Goal: Task Accomplishment & Management: Manage account settings

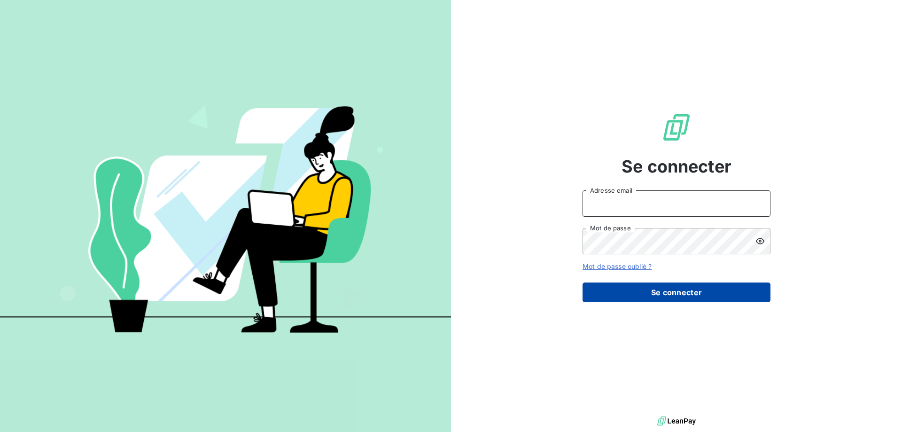
type input "[EMAIL_ADDRESS][DOMAIN_NAME]"
click at [629, 294] on button "Se connecter" at bounding box center [677, 292] width 188 height 20
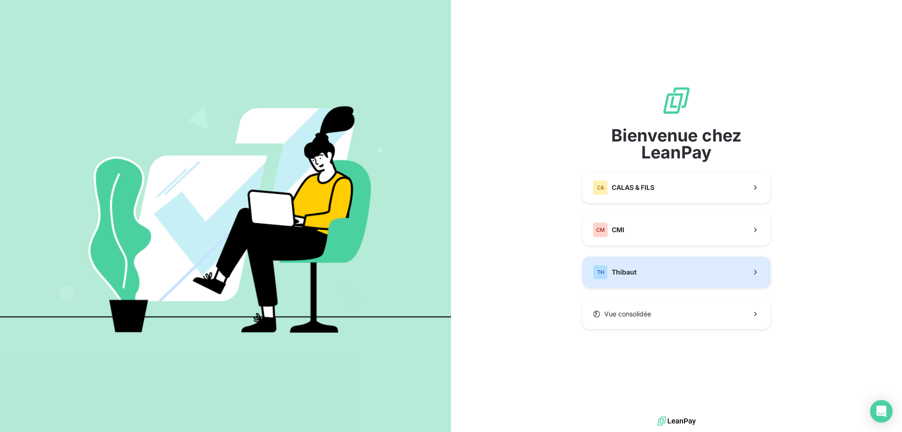
click at [625, 273] on span "Thibaut" at bounding box center [624, 271] width 25 height 9
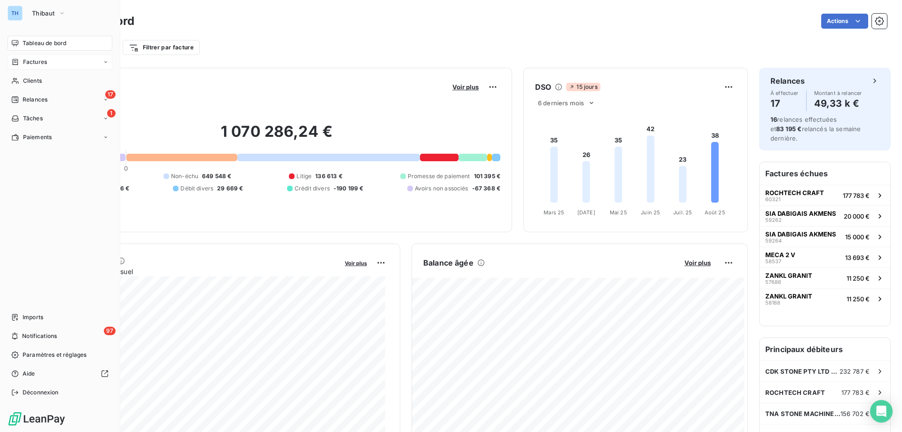
click at [35, 60] on span "Factures" at bounding box center [35, 62] width 24 height 8
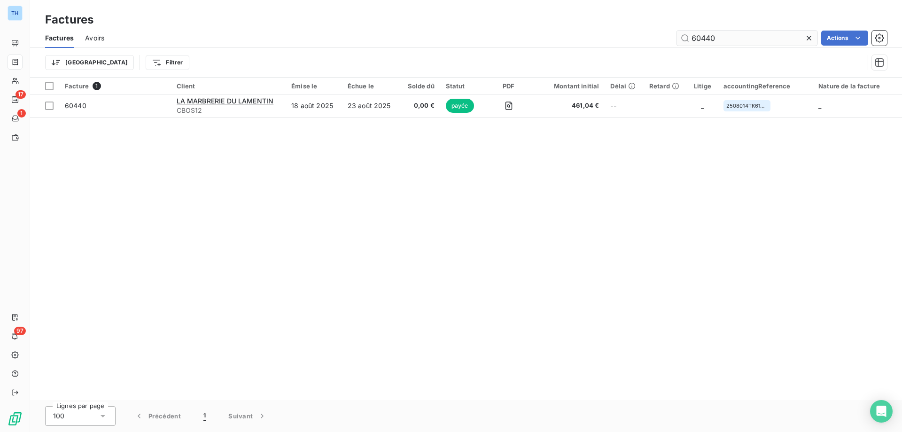
click at [740, 37] on input "60440" at bounding box center [747, 38] width 141 height 15
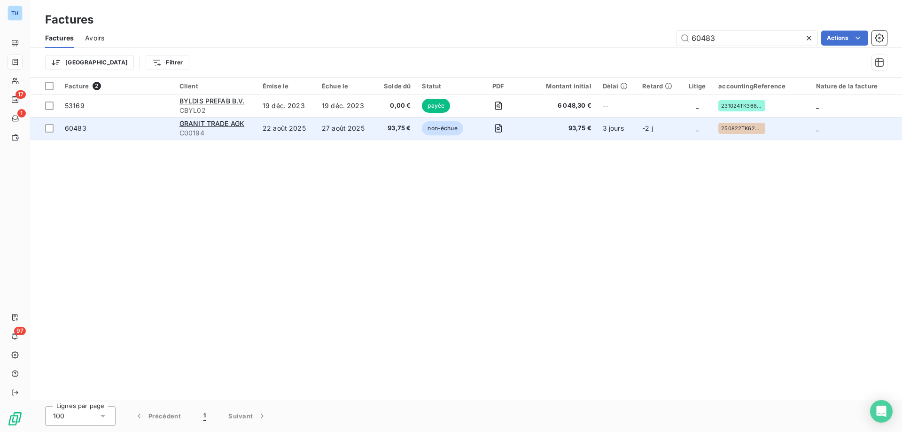
type input "60483"
click at [264, 135] on td "22 août 2025" at bounding box center [286, 128] width 59 height 23
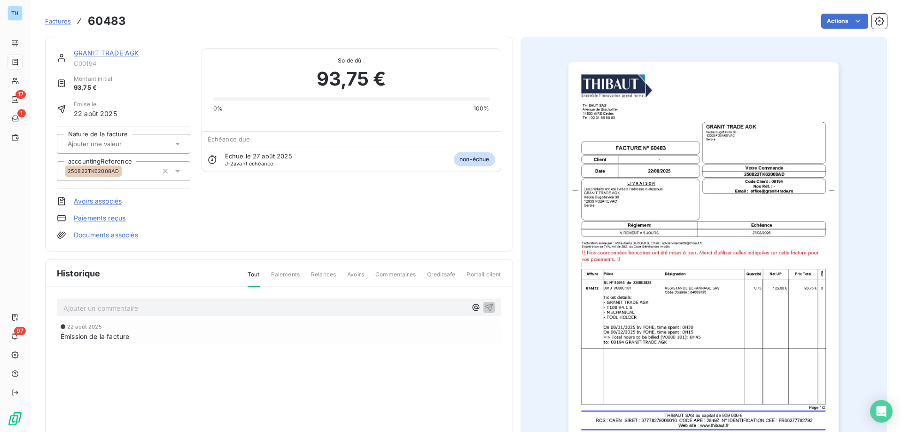
click at [117, 52] on link "GRANIT TRADE AGK" at bounding box center [106, 53] width 65 height 8
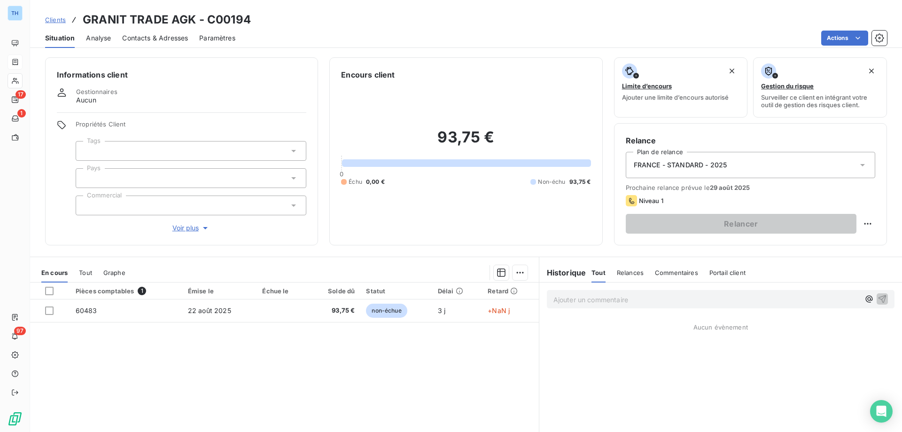
click at [54, 21] on span "Clients" at bounding box center [55, 20] width 21 height 8
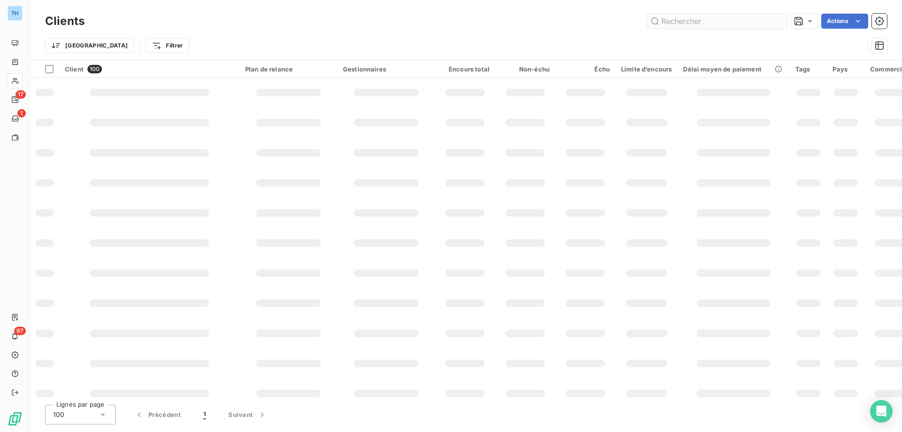
click at [689, 22] on input "text" at bounding box center [716, 21] width 141 height 15
type input "akr"
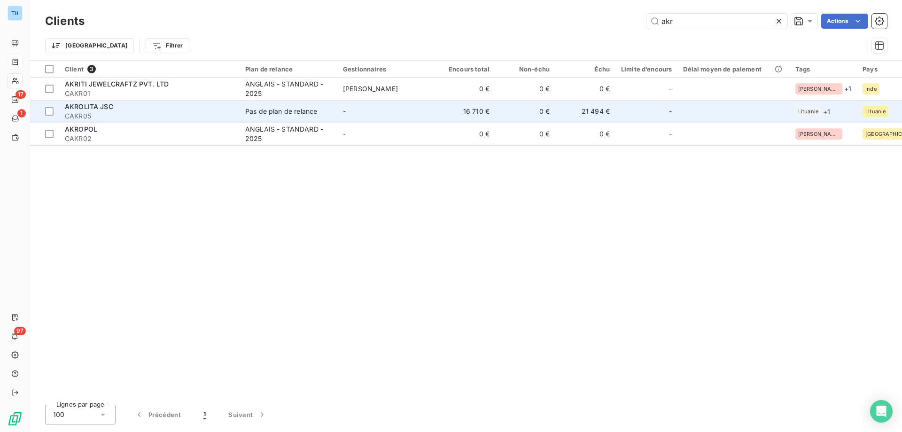
click at [164, 106] on div "AKROLITA JSC" at bounding box center [149, 106] width 169 height 9
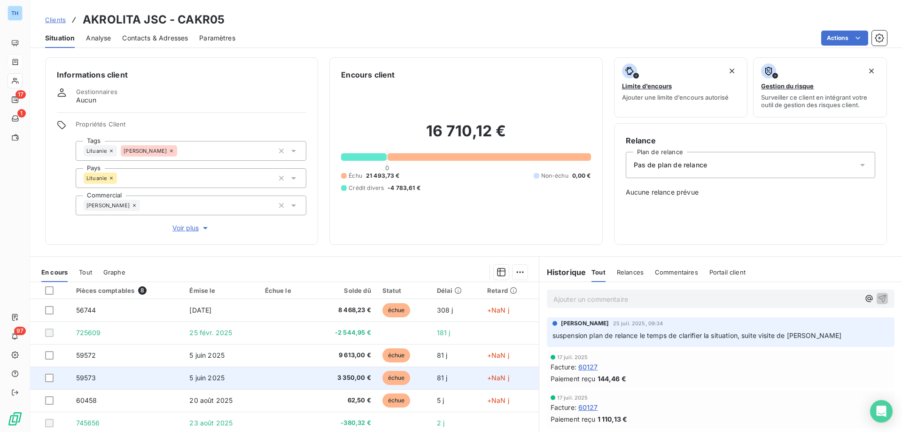
scroll to position [17, 0]
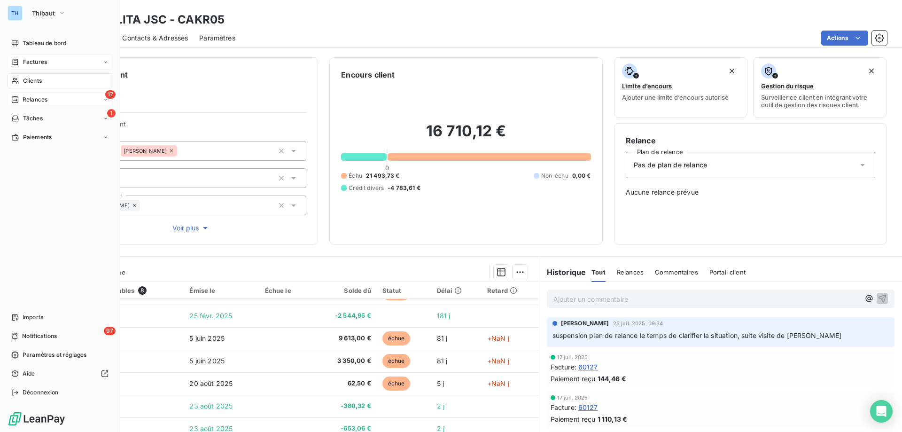
click at [21, 99] on div "Relances" at bounding box center [29, 99] width 36 height 8
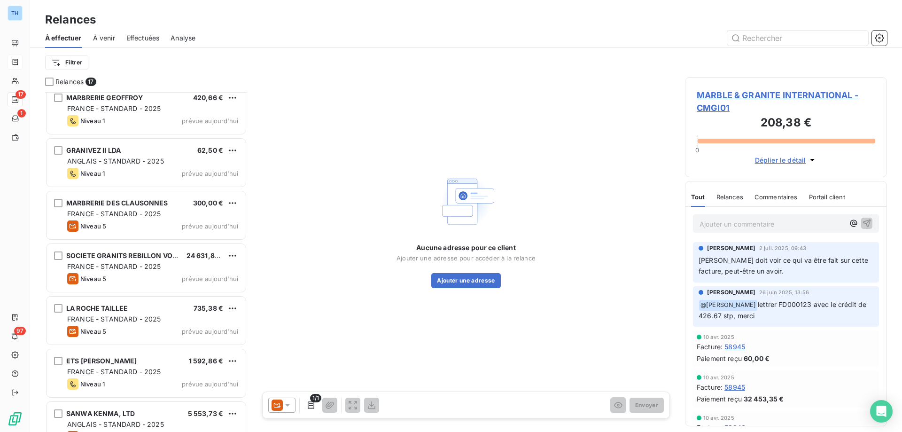
scroll to position [555, 0]
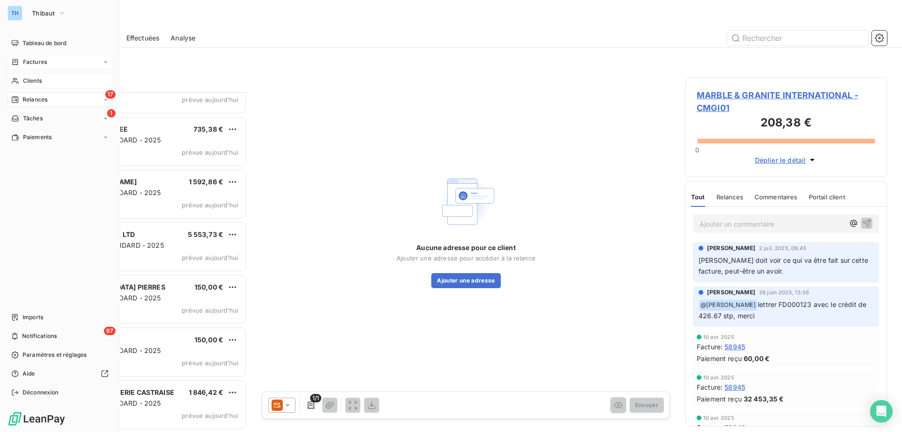
click at [23, 79] on span "Clients" at bounding box center [32, 81] width 19 height 8
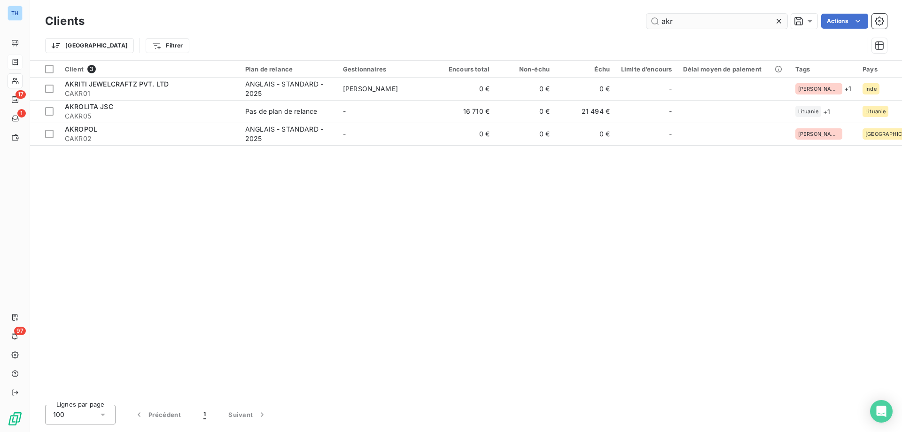
click at [703, 17] on input "akr" at bounding box center [716, 21] width 141 height 15
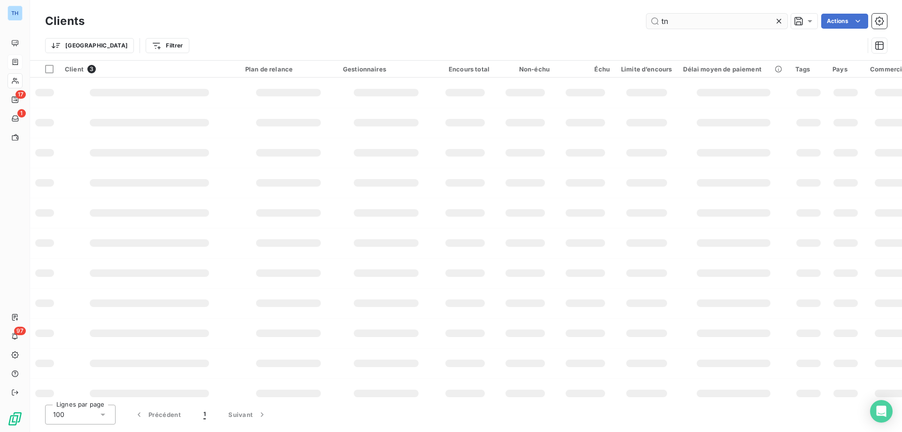
type input "tna"
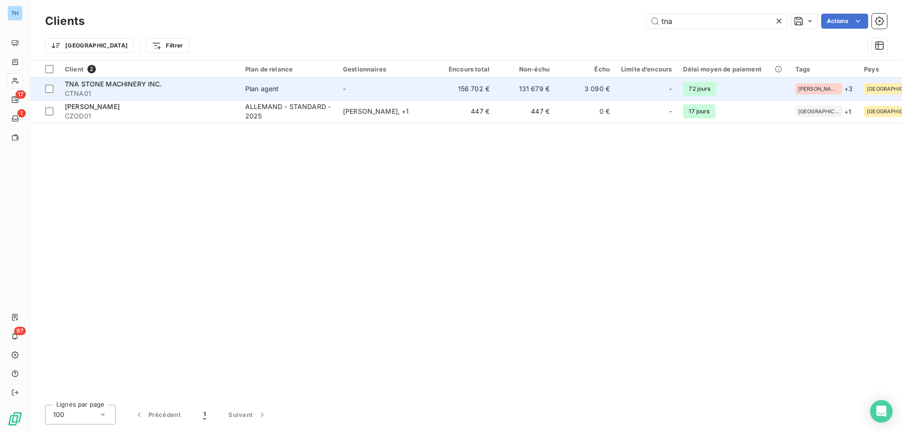
click at [225, 89] on span "CTNA01" at bounding box center [149, 93] width 169 height 9
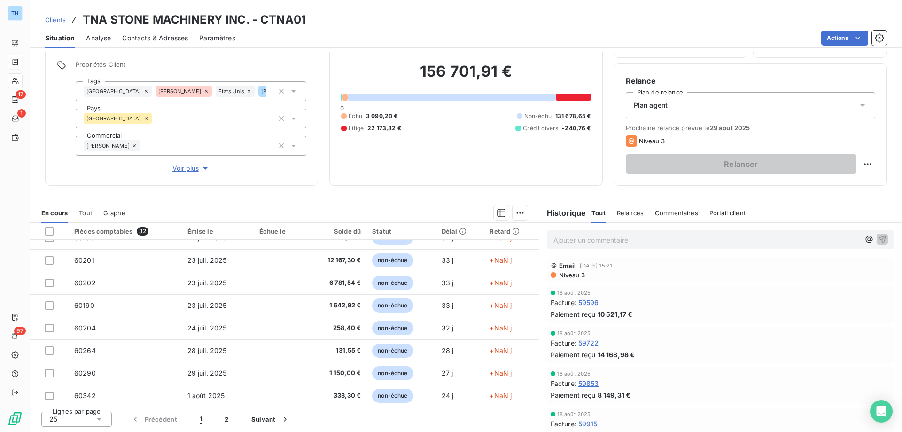
scroll to position [400, 0]
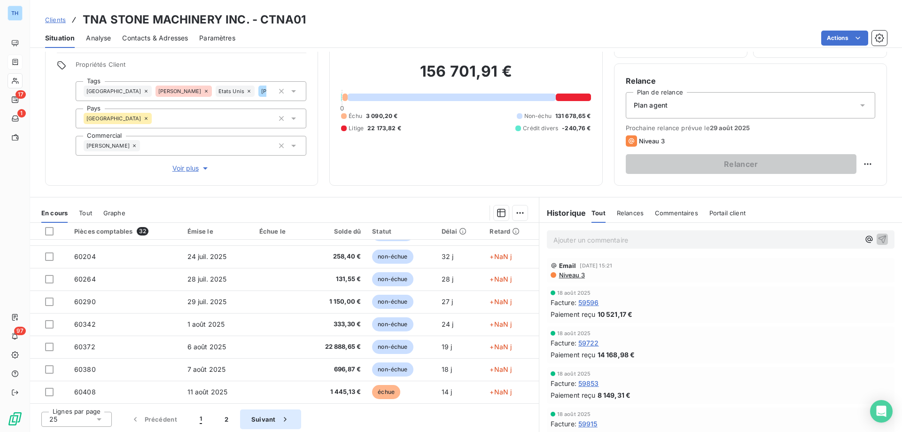
click at [254, 413] on button "Suivant" at bounding box center [270, 419] width 61 height 20
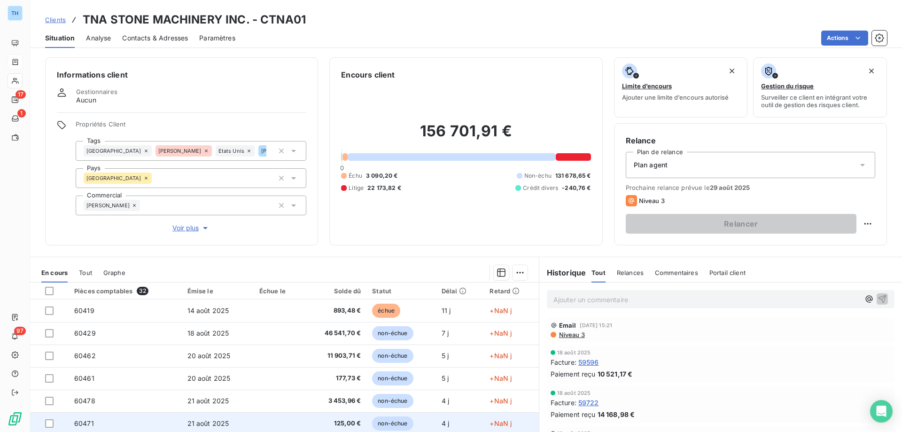
scroll to position [60, 0]
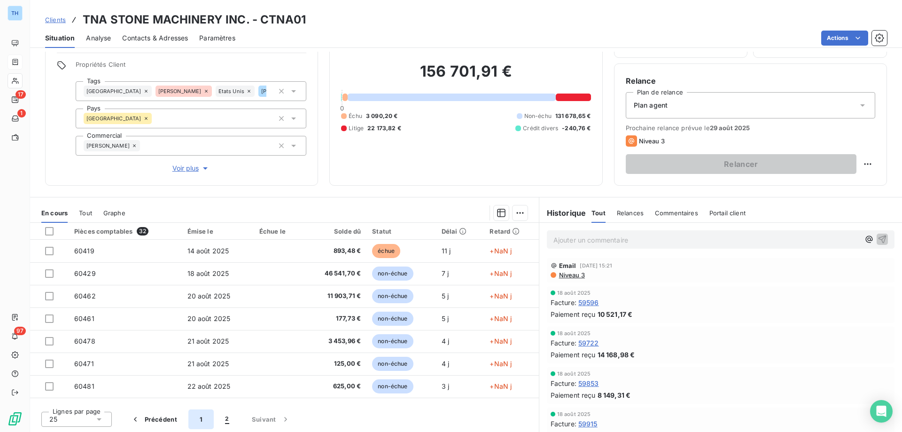
click at [209, 417] on button "1" at bounding box center [200, 419] width 25 height 20
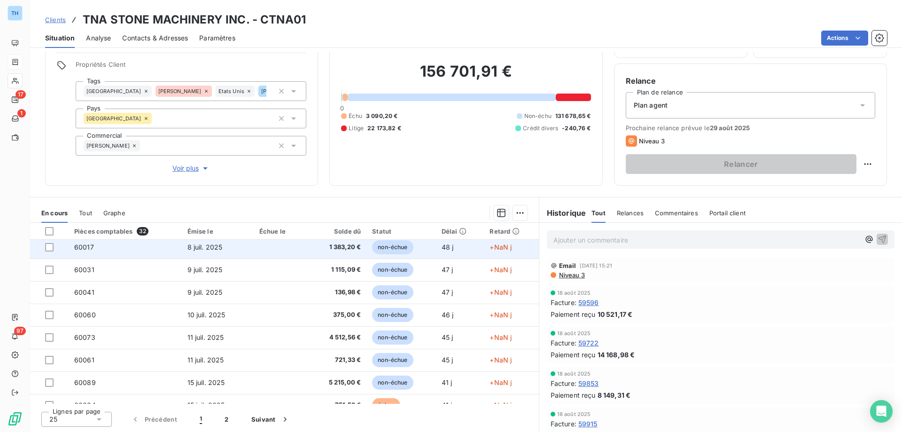
scroll to position [141, 0]
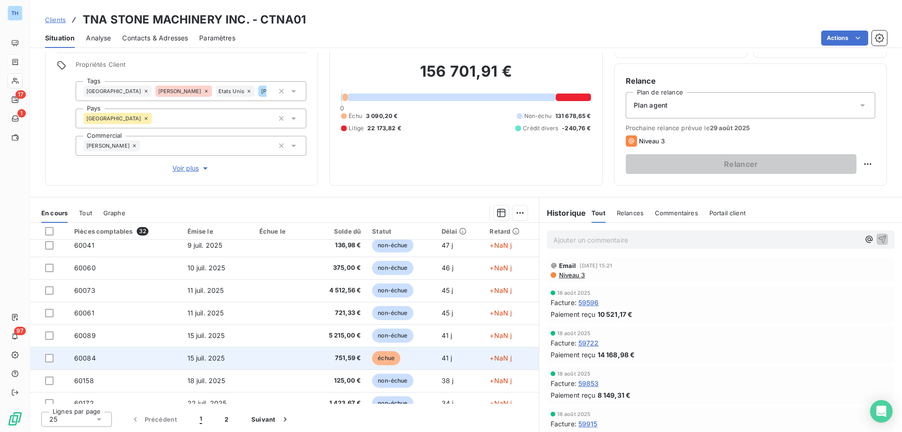
click at [282, 359] on td at bounding box center [279, 358] width 50 height 23
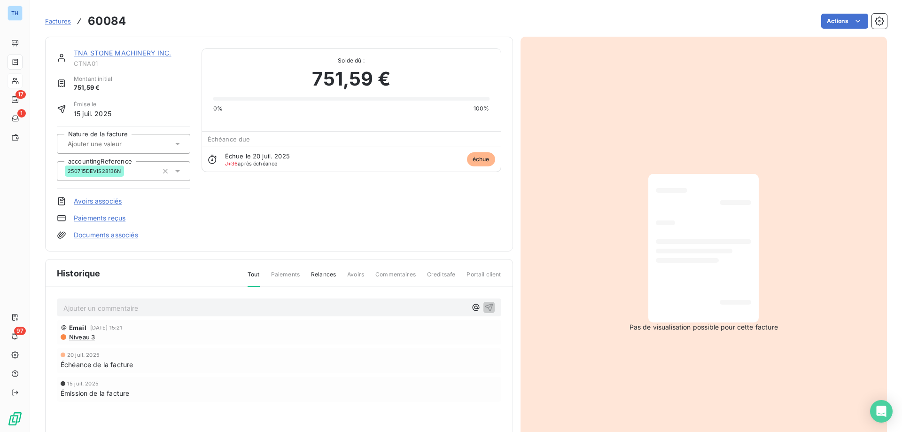
click at [147, 306] on p "Ajouter un commentaire ﻿" at bounding box center [264, 308] width 403 height 12
click at [194, 309] on p "Louise répond à la relance "" at bounding box center [264, 307] width 403 height 11
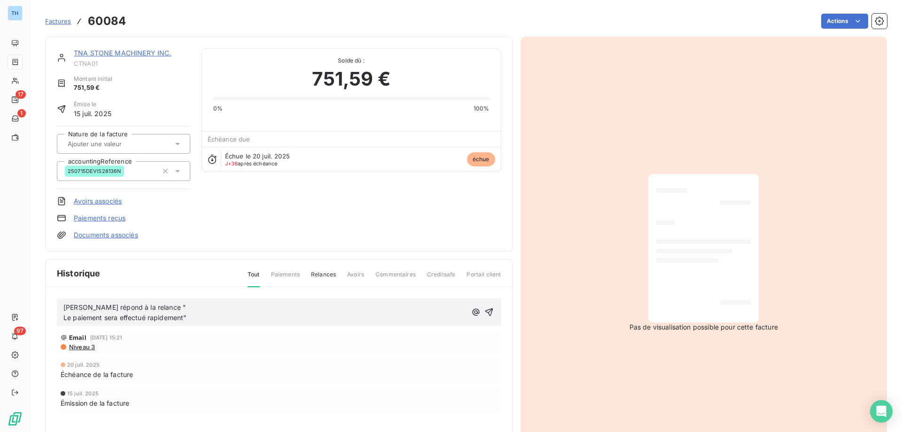
click at [64, 318] on span "Le paiement sera effectué rapidement"" at bounding box center [125, 317] width 124 height 8
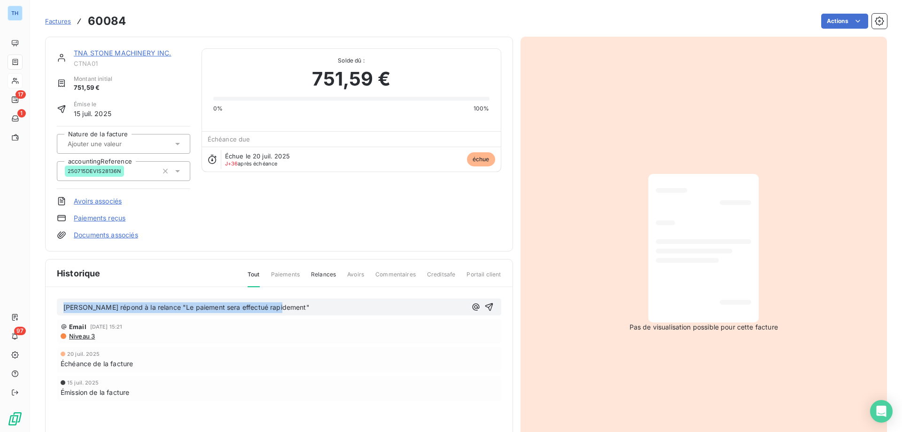
drag, startPoint x: 304, startPoint y: 304, endPoint x: 51, endPoint y: 306, distance: 252.3
click at [51, 306] on div "Louise répond à la relance "Le paiement sera effectué rapidement" Email 22 août…" at bounding box center [279, 363] width 467 height 152
copy span "Louise répond à la relance "Le paiement sera effectué rapidement""
click at [337, 309] on p "Louise répond à la relance "Le paiement sera effectué rapidement"" at bounding box center [264, 307] width 403 height 11
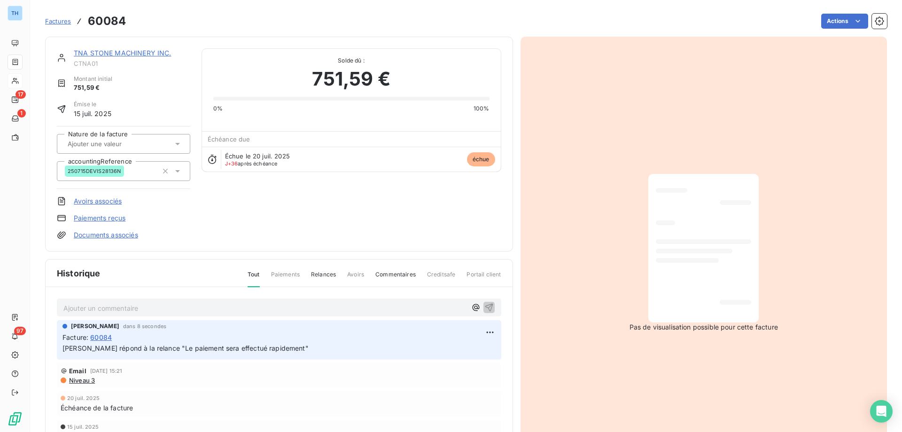
click at [141, 55] on link "TNA STONE MACHINERY INC." at bounding box center [123, 53] width 98 height 8
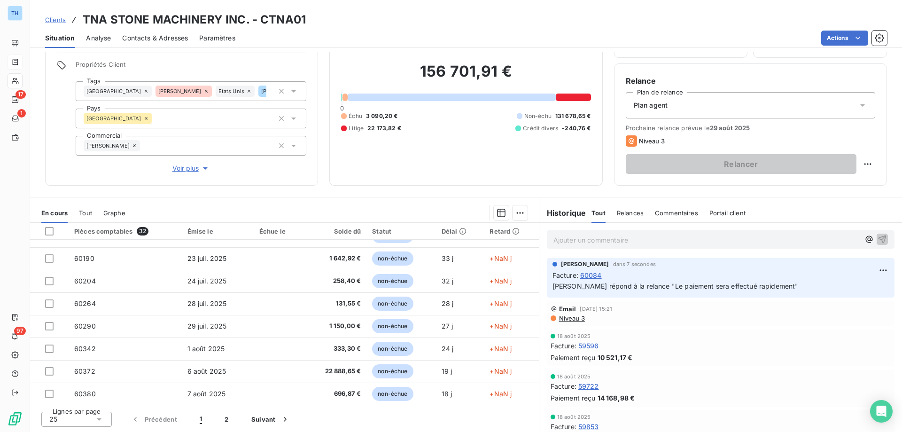
scroll to position [400, 0]
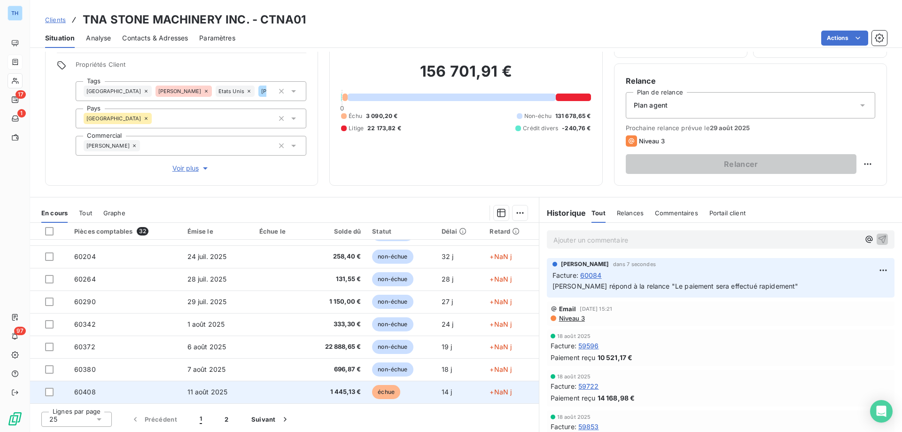
click at [259, 395] on td at bounding box center [279, 392] width 50 height 23
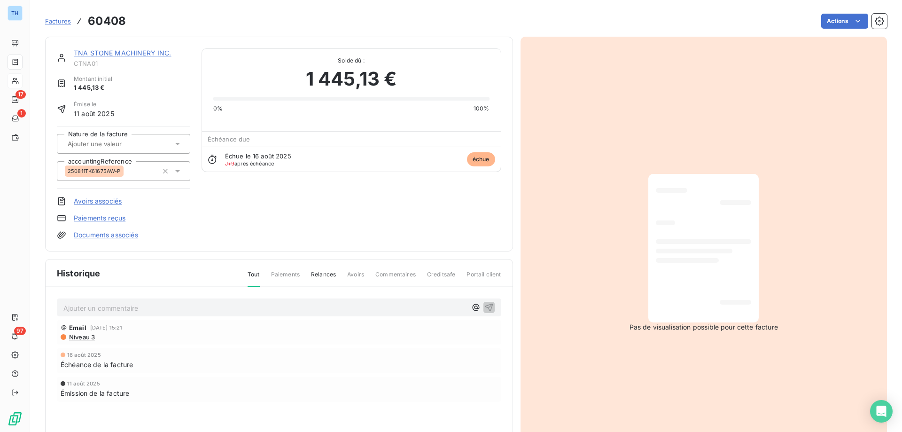
click at [172, 308] on p "Ajouter un commentaire ﻿" at bounding box center [264, 308] width 403 height 12
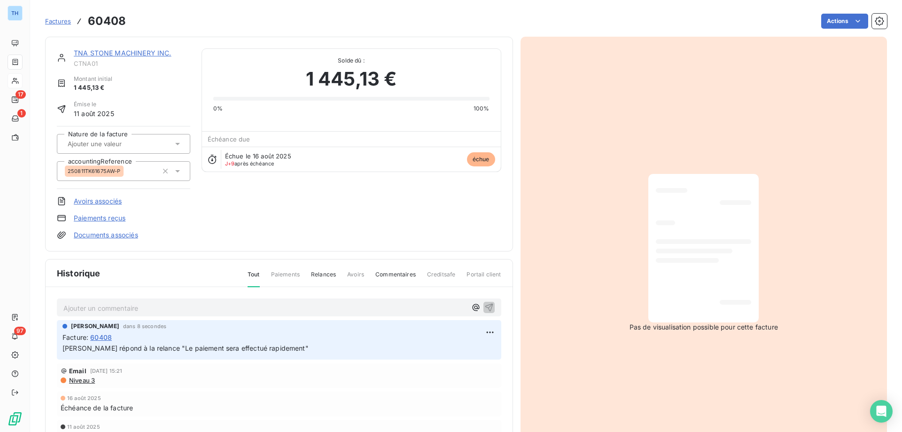
click at [148, 54] on link "TNA STONE MACHINERY INC." at bounding box center [123, 53] width 98 height 8
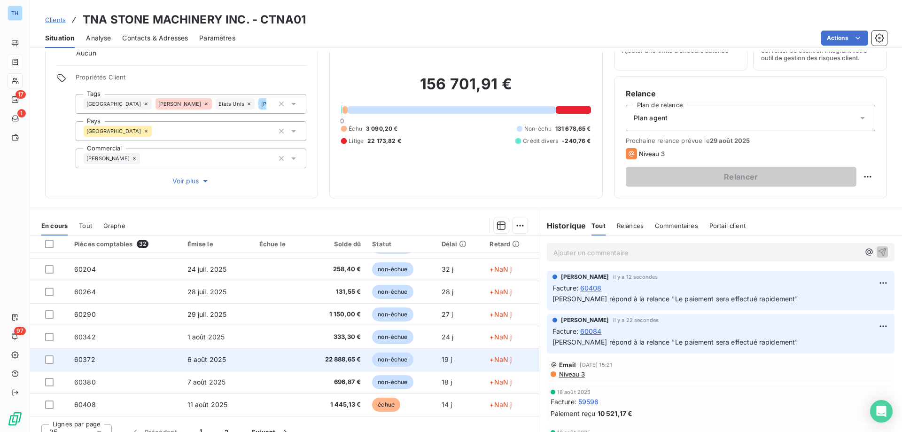
scroll to position [60, 0]
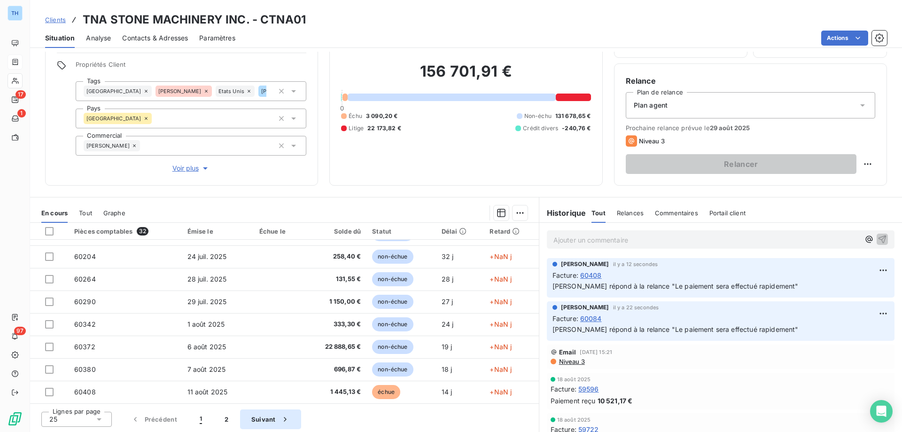
click at [255, 421] on button "Suivant" at bounding box center [270, 419] width 61 height 20
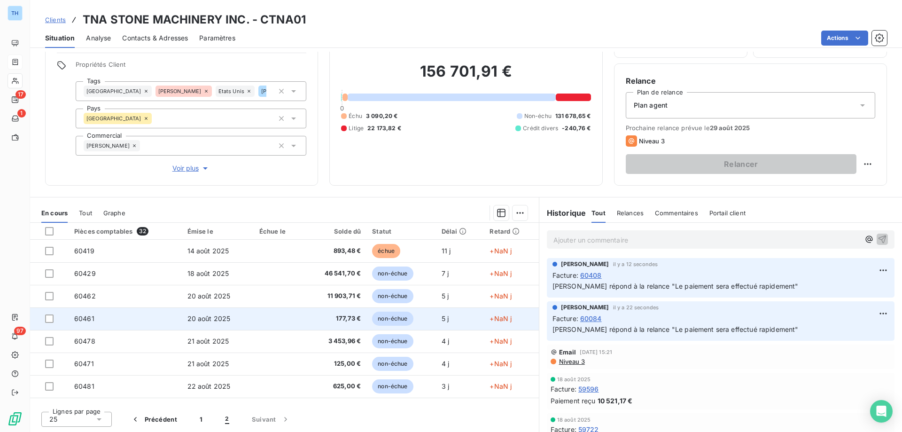
scroll to position [13, 0]
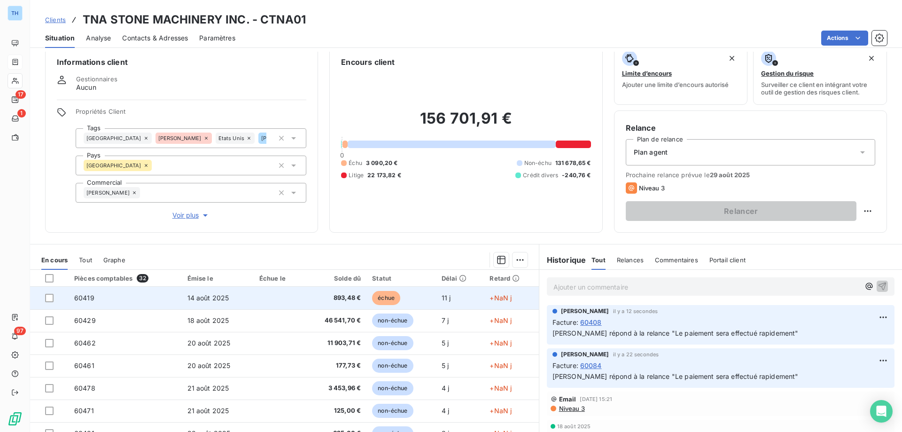
click at [254, 300] on td at bounding box center [279, 298] width 50 height 23
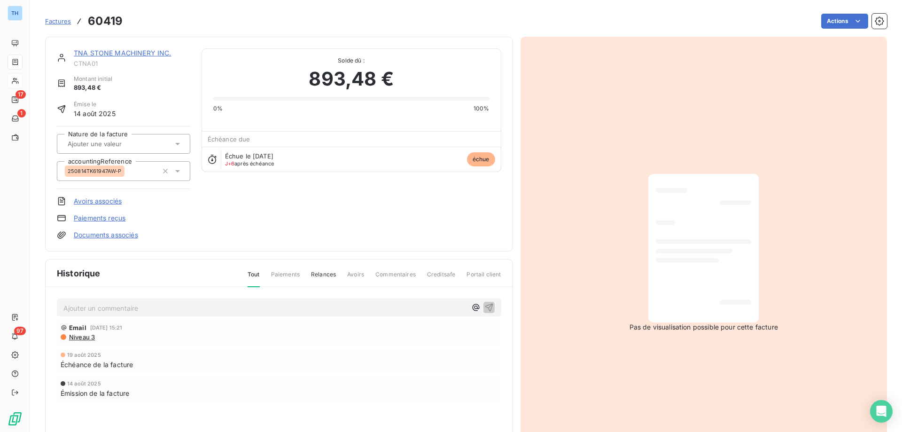
click at [119, 312] on p "Ajouter un commentaire ﻿" at bounding box center [264, 308] width 403 height 12
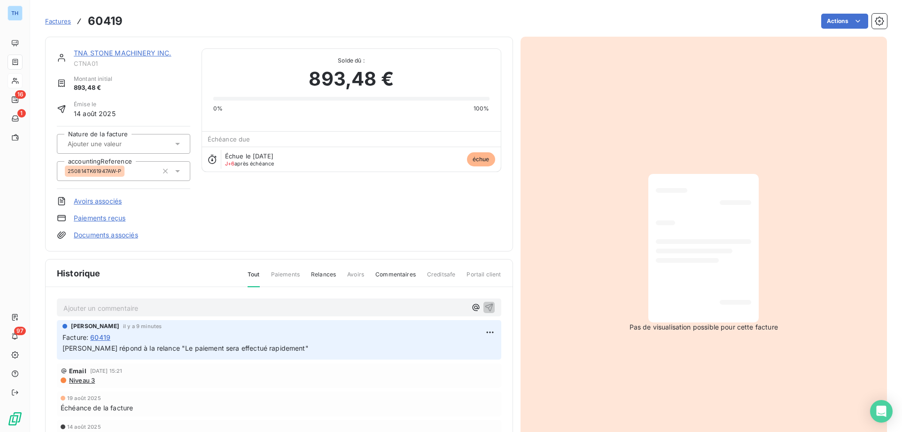
click at [136, 54] on link "TNA STONE MACHINERY INC." at bounding box center [123, 53] width 98 height 8
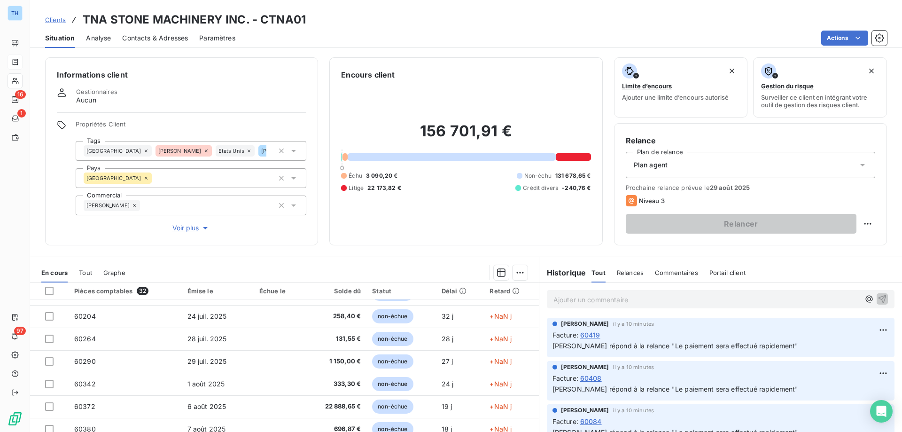
scroll to position [60, 0]
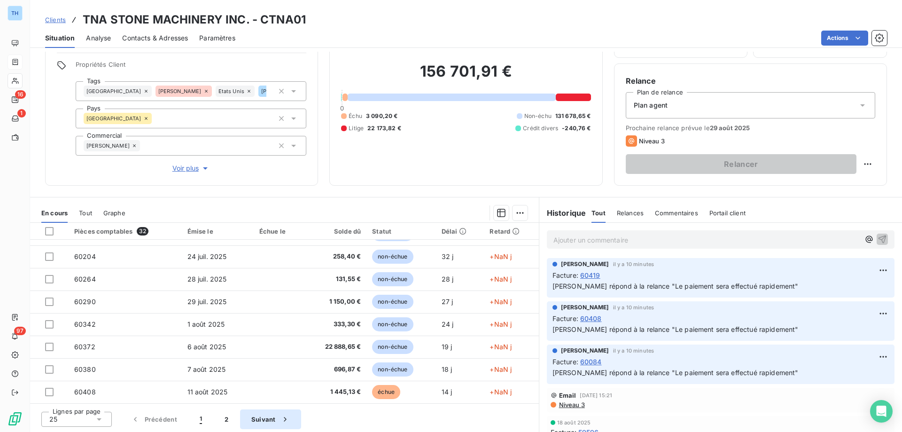
click at [266, 423] on button "Suivant" at bounding box center [270, 419] width 61 height 20
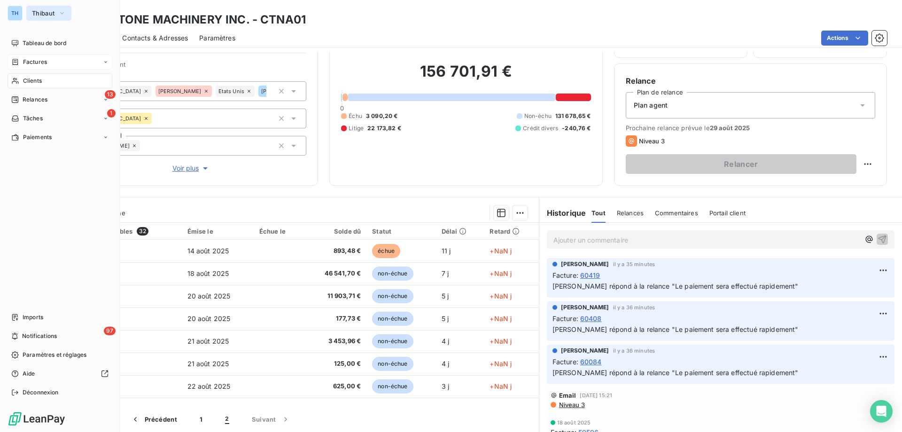
click at [32, 14] on span "Thibaut" at bounding box center [43, 13] width 23 height 8
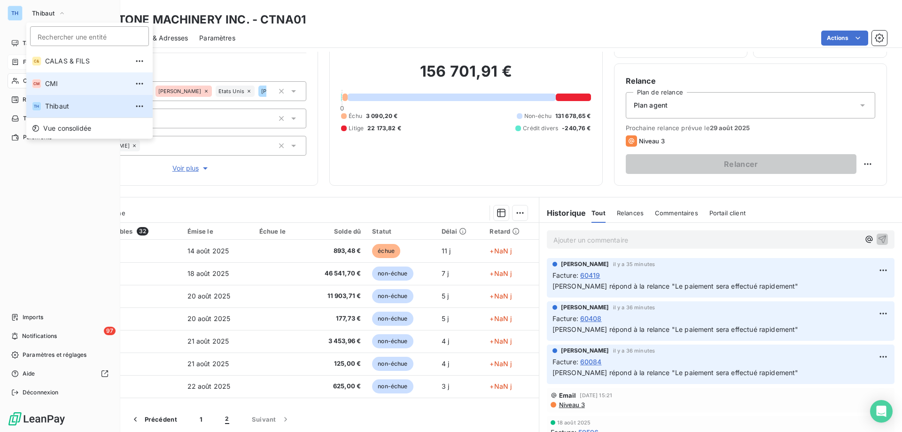
click at [53, 84] on span "CMI" at bounding box center [86, 83] width 83 height 9
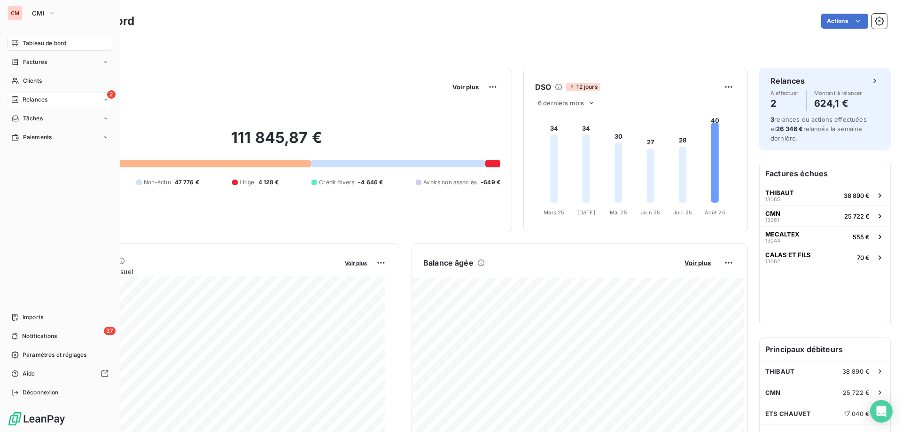
click at [38, 96] on span "Relances" at bounding box center [35, 99] width 25 height 8
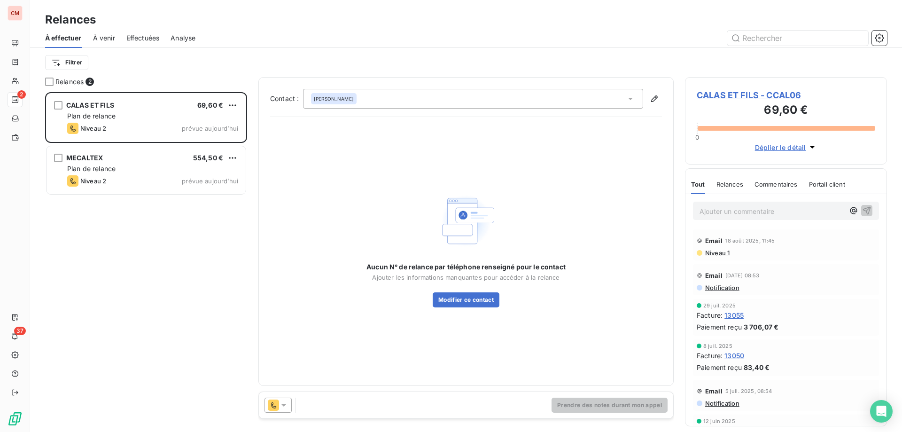
scroll to position [333, 195]
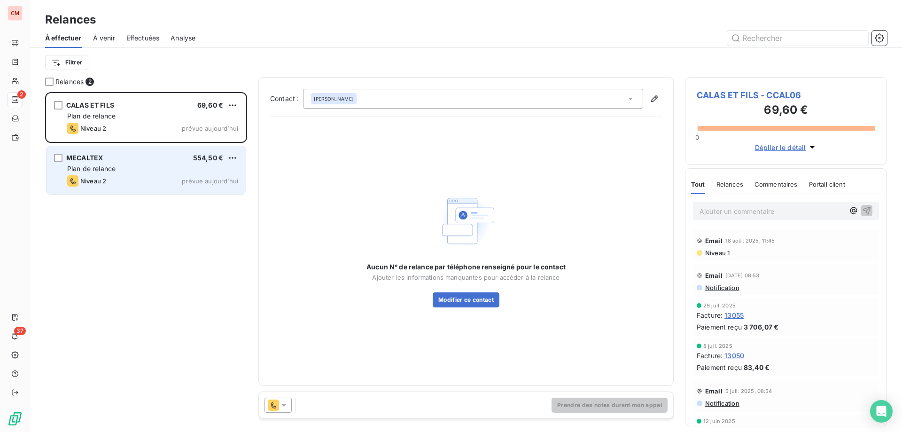
click at [157, 160] on div "MECALTEX 554,50 €" at bounding box center [152, 158] width 171 height 8
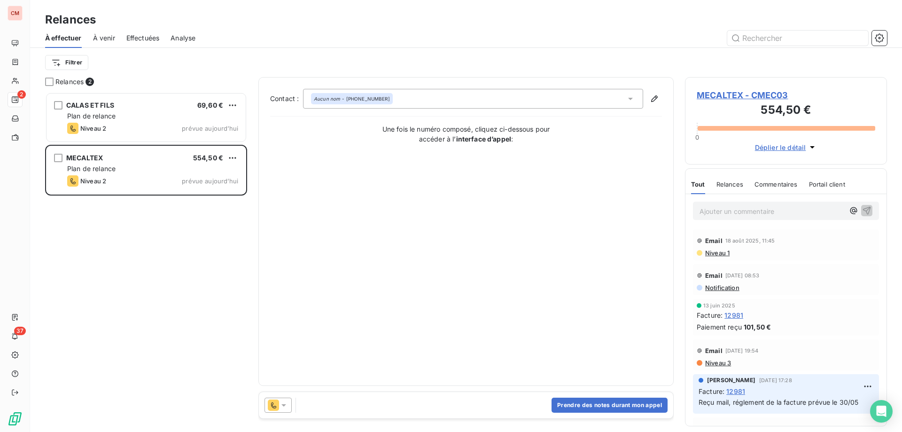
click at [758, 92] on span "MECALTEX - CMEC03" at bounding box center [786, 95] width 179 height 13
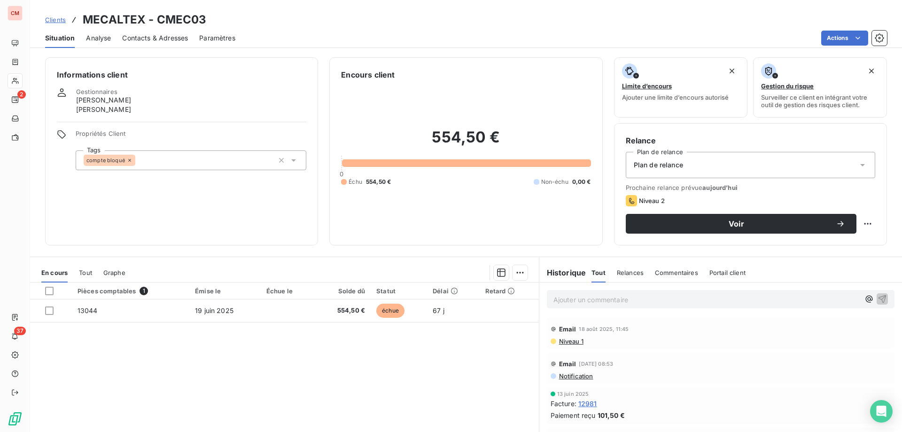
click at [158, 37] on span "Contacts & Adresses" at bounding box center [155, 37] width 66 height 9
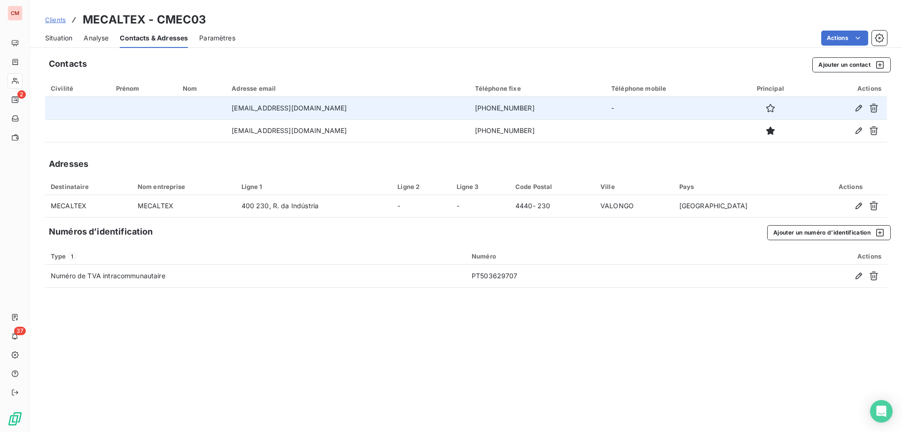
drag, startPoint x: 518, startPoint y: 106, endPoint x: 453, endPoint y: 110, distance: 64.9
click at [469, 110] on td "+351 224 160 491" at bounding box center [537, 108] width 136 height 23
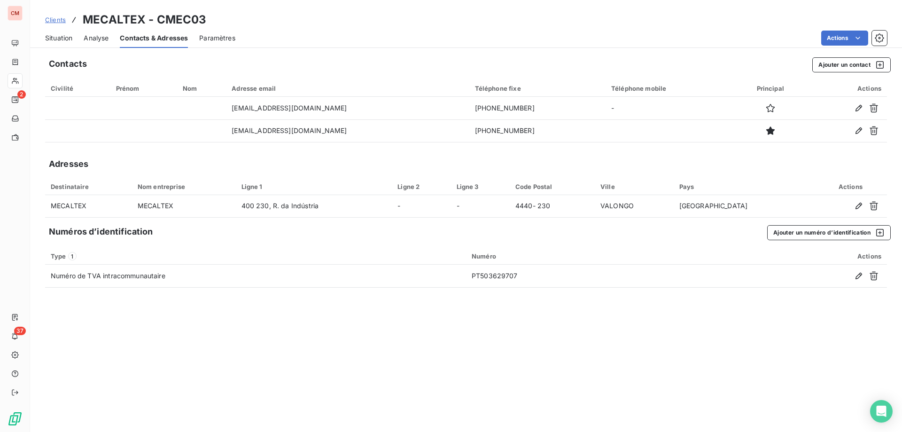
click at [56, 37] on span "Situation" at bounding box center [58, 37] width 27 height 9
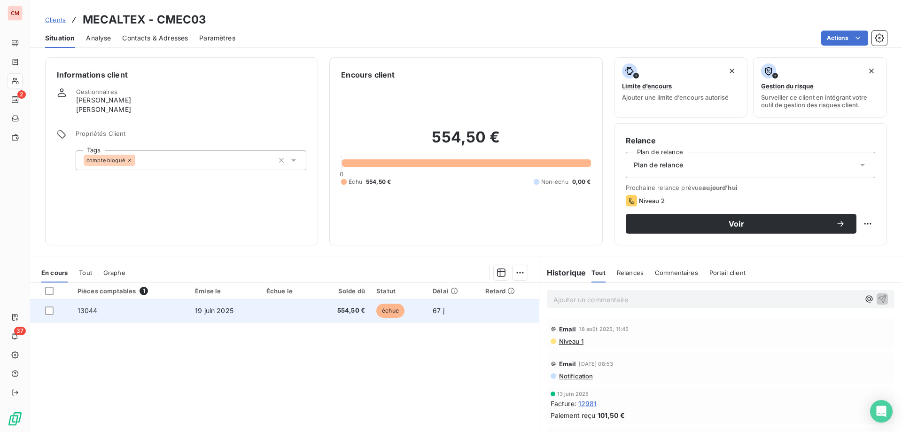
click at [268, 312] on td at bounding box center [288, 310] width 54 height 23
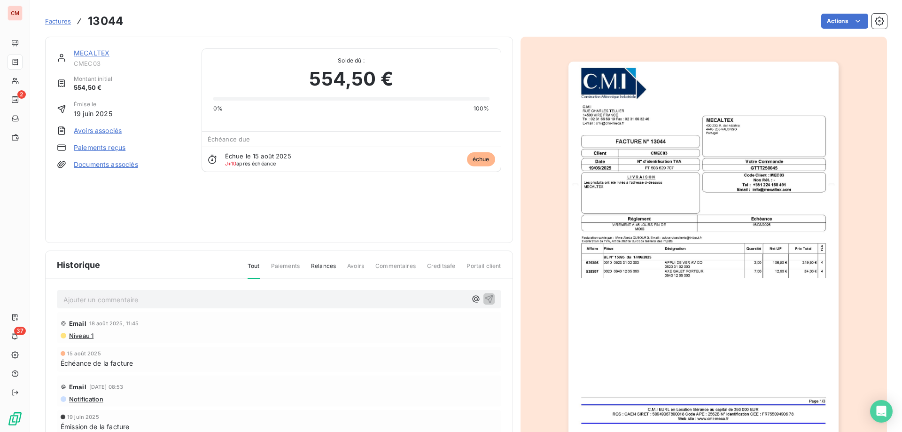
click at [90, 51] on link "MECALTEX" at bounding box center [92, 53] width 36 height 8
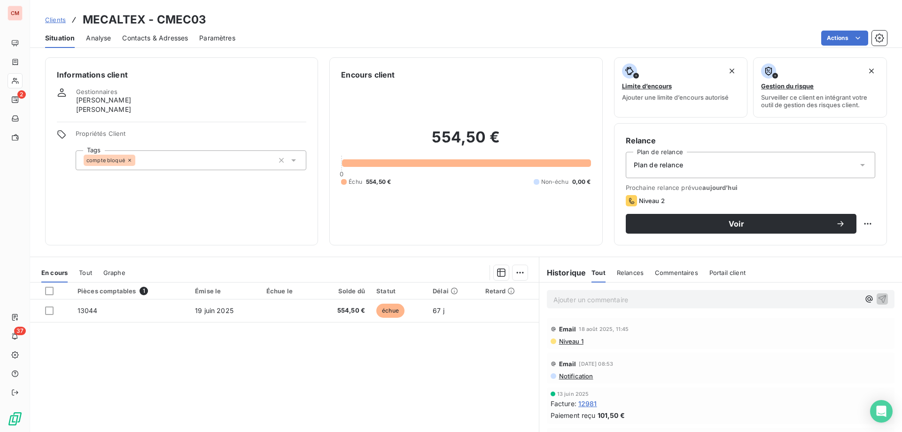
click at [153, 37] on span "Contacts & Adresses" at bounding box center [155, 37] width 66 height 9
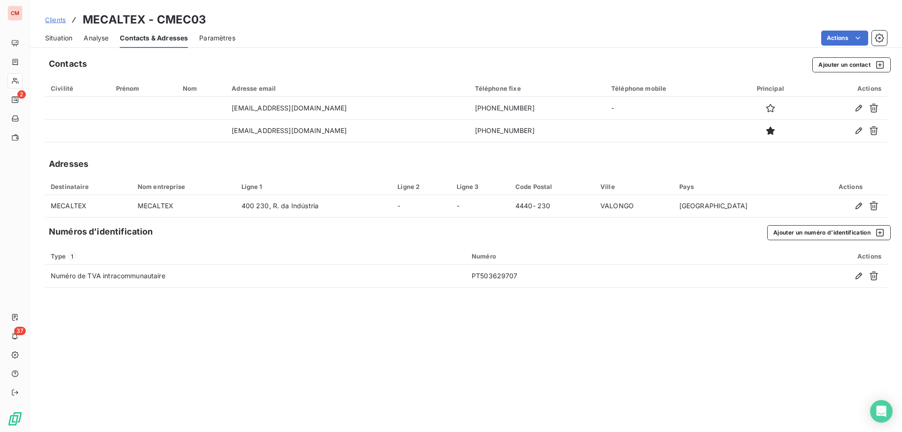
click at [58, 38] on span "Situation" at bounding box center [58, 37] width 27 height 9
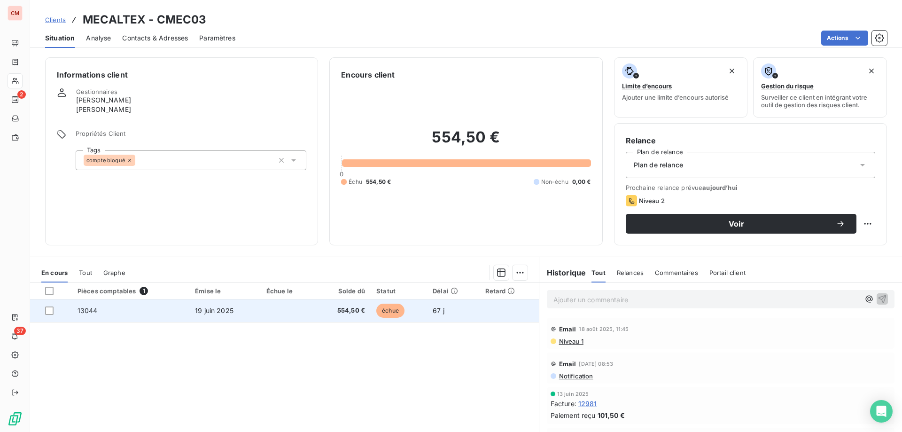
click at [284, 304] on td at bounding box center [288, 310] width 54 height 23
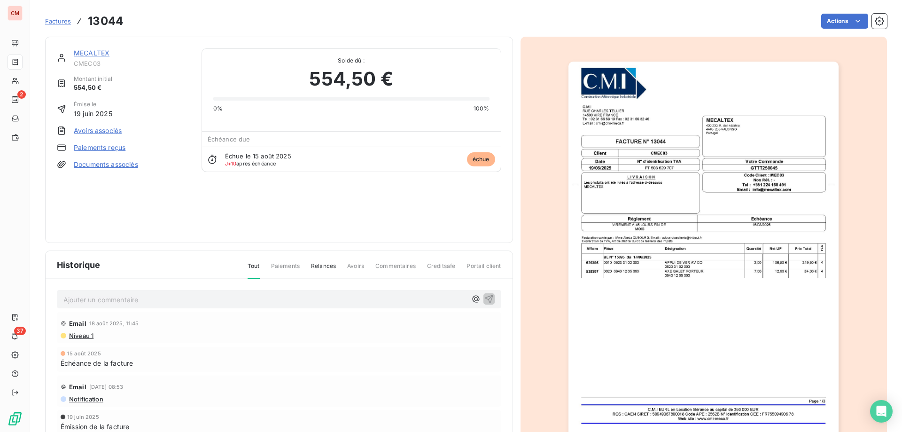
click at [637, 182] on img "button" at bounding box center [704, 253] width 270 height 382
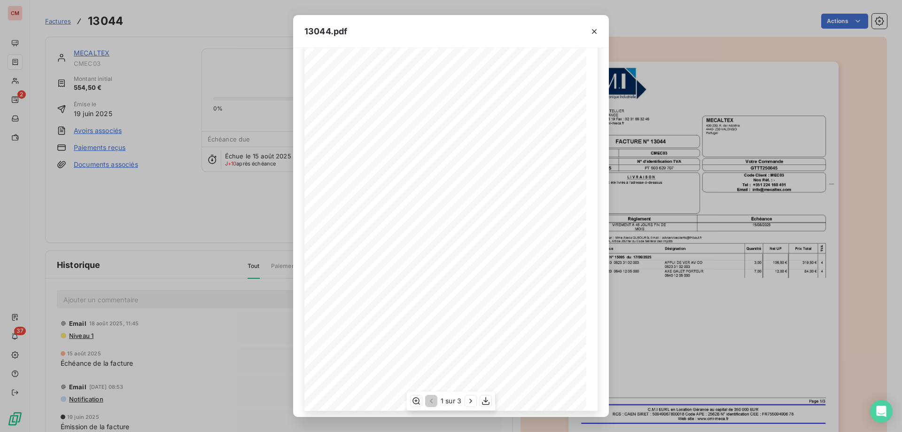
scroll to position [52, 0]
click at [594, 31] on icon "button" at bounding box center [594, 31] width 5 height 5
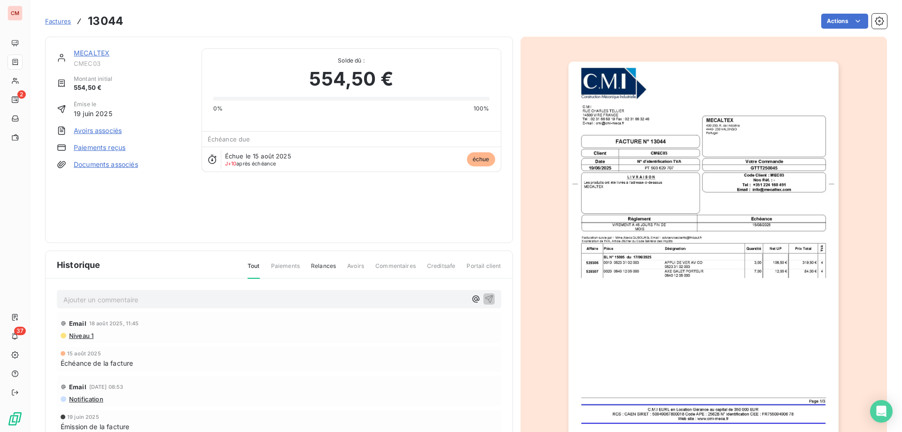
click at [97, 53] on link "MECALTEX" at bounding box center [92, 53] width 36 height 8
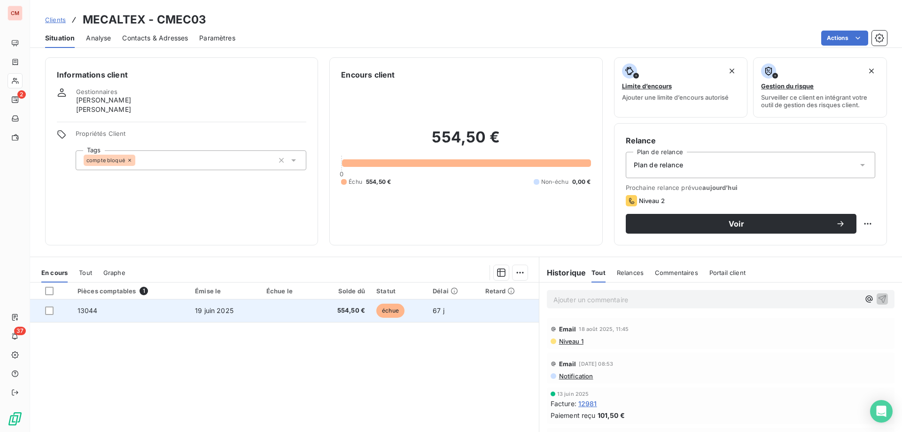
click at [308, 317] on td at bounding box center [288, 310] width 54 height 23
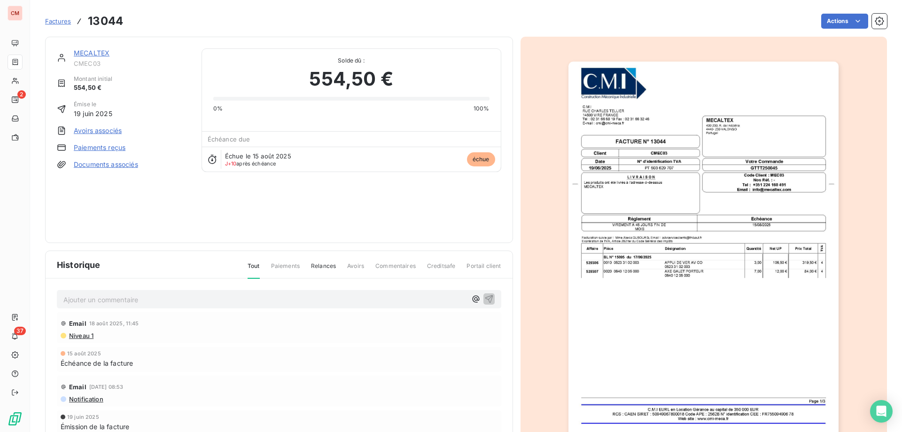
click at [95, 52] on link "MECALTEX" at bounding box center [92, 53] width 36 height 8
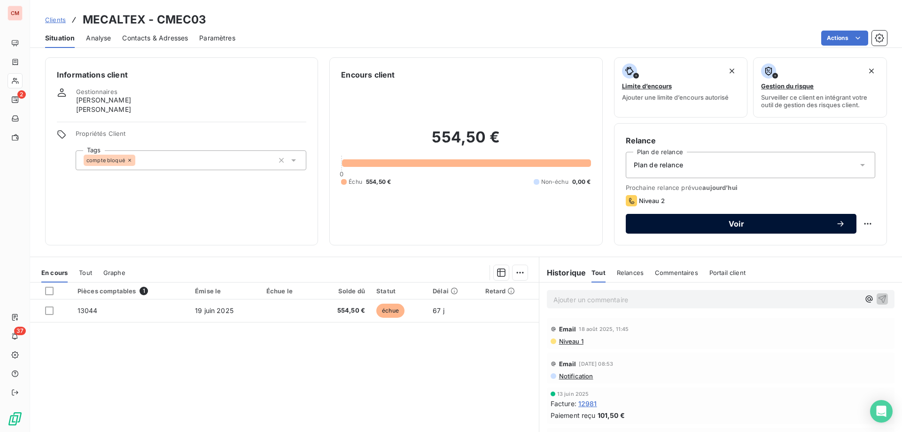
click at [701, 221] on span "Voir" at bounding box center [736, 224] width 199 height 8
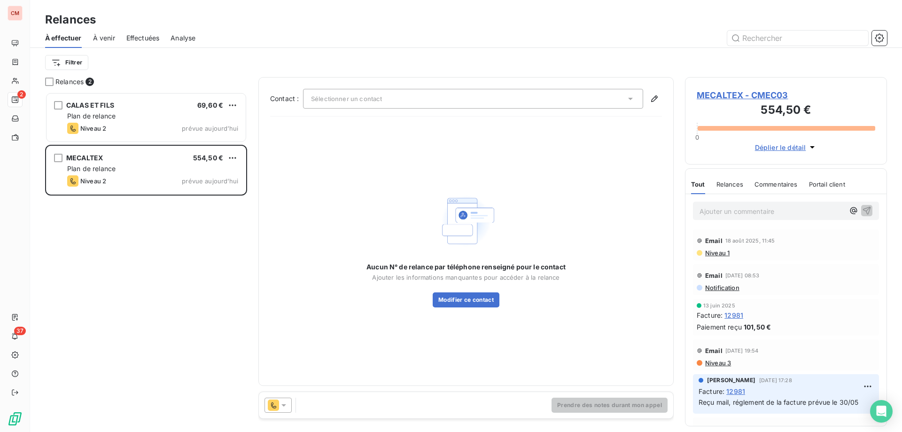
scroll to position [333, 195]
click at [387, 103] on div "Sélectionner un contact" at bounding box center [473, 99] width 340 height 20
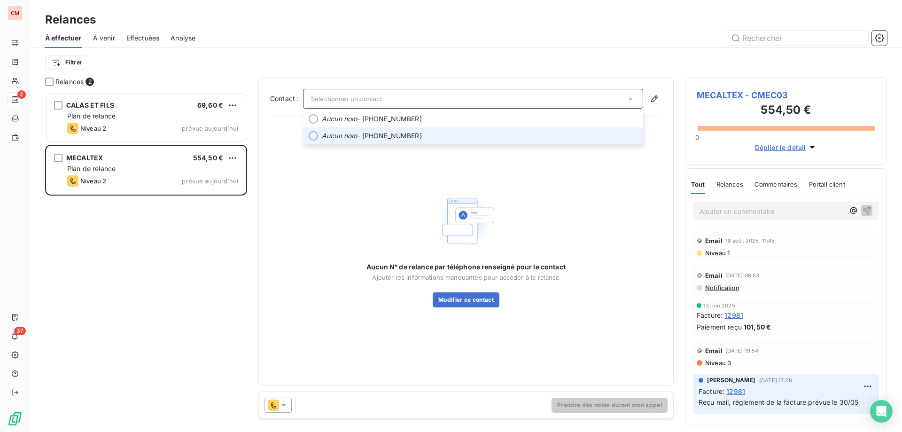
click at [374, 139] on span "Aucun nom - +351919462942" at bounding box center [480, 135] width 316 height 9
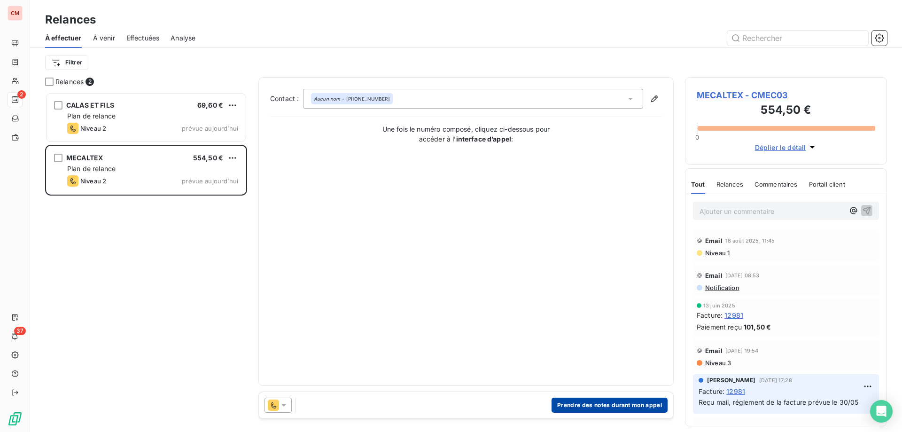
click at [575, 406] on button "Prendre des notes durant mon appel" at bounding box center [610, 404] width 116 height 15
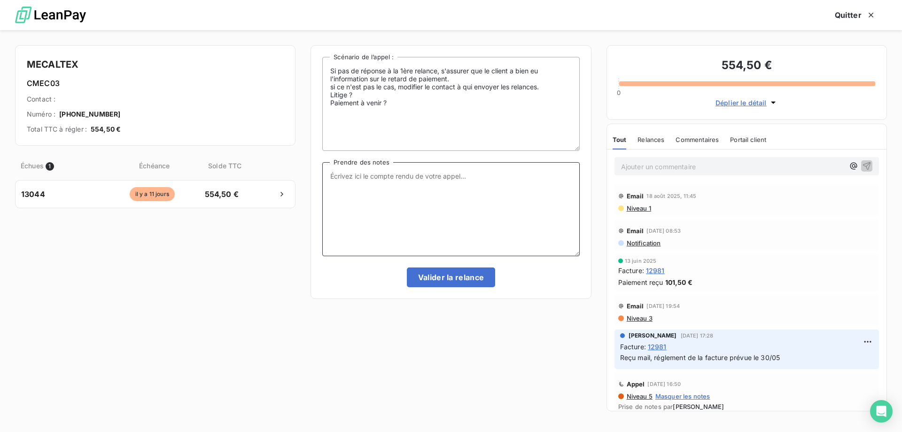
click at [353, 187] on textarea "Prendre des notes" at bounding box center [450, 209] width 257 height 94
click at [409, 193] on textarea "Prendre des notes" at bounding box center [450, 209] width 257 height 94
click at [511, 178] on textarea "mon interlocuteur va vérifier si Thibaut a payé leurs facturs et payerait CMI u…" at bounding box center [450, 209] width 257 height 94
click at [551, 175] on textarea "mon interlocuteur va vérifier si Thibaut a payé leurs factures et payerait CMI …" at bounding box center [450, 209] width 257 height 94
drag, startPoint x: 438, startPoint y: 185, endPoint x: 537, endPoint y: 187, distance: 98.2
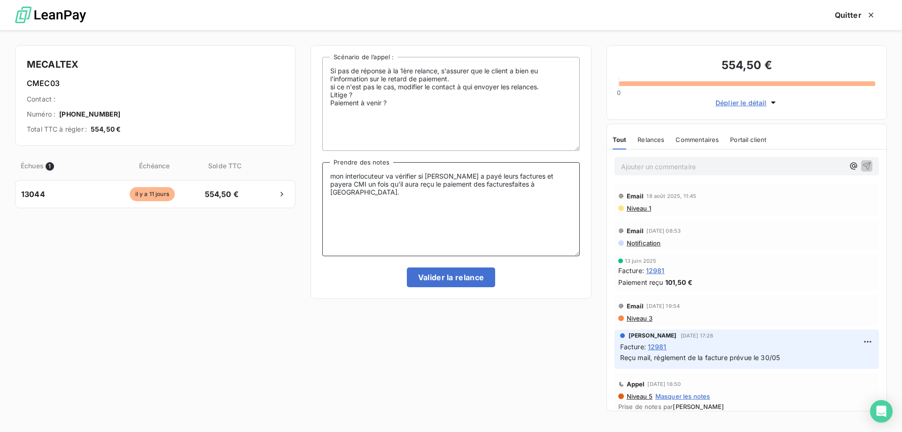
click at [537, 187] on textarea "mon interlocuteur va vérifier si Thibaut a payé leurs factures et payera CMI un…" at bounding box center [450, 209] width 257 height 94
type textarea "mon interlocuteur va vérifier si Thibaut a payé leurs factures et payera CMI un…"
click at [439, 277] on button "Valider la relance" at bounding box center [451, 277] width 89 height 20
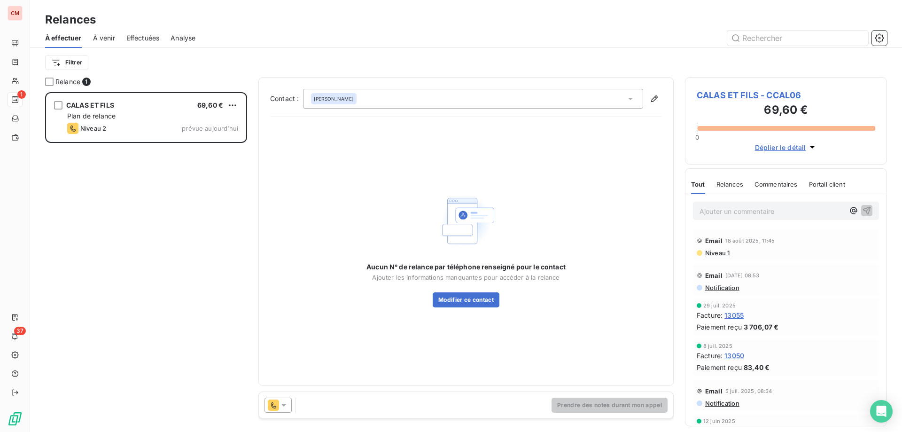
click at [710, 96] on span "CALAS ET FILS - CCAL06" at bounding box center [786, 95] width 179 height 13
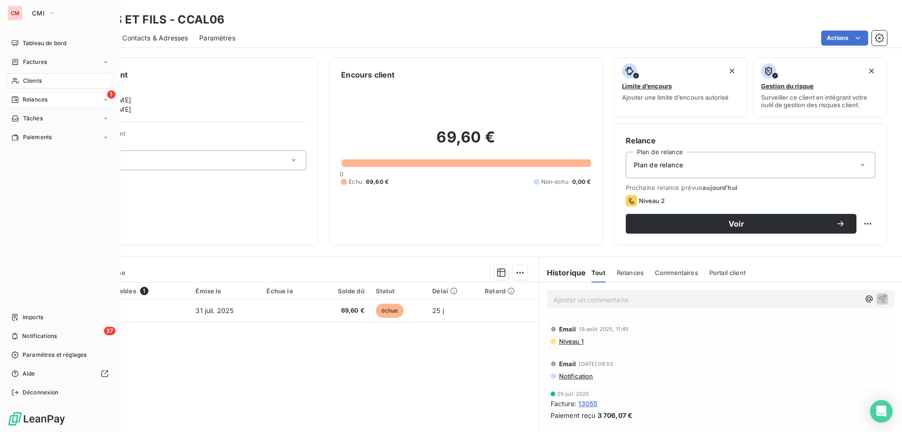
click at [39, 97] on span "Relances" at bounding box center [35, 99] width 25 height 8
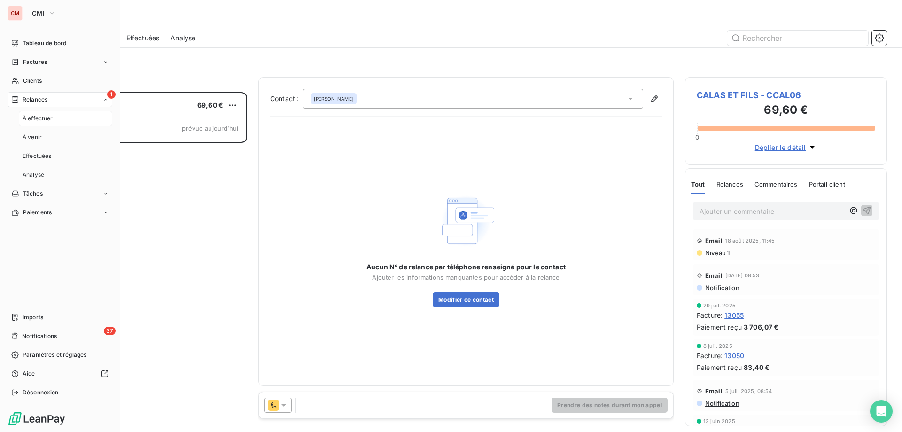
scroll to position [333, 195]
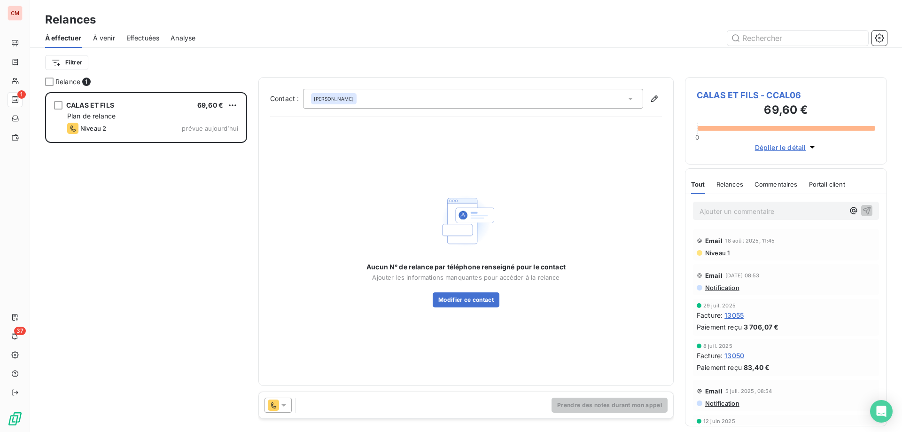
click at [140, 39] on span "Effectuées" at bounding box center [142, 37] width 33 height 9
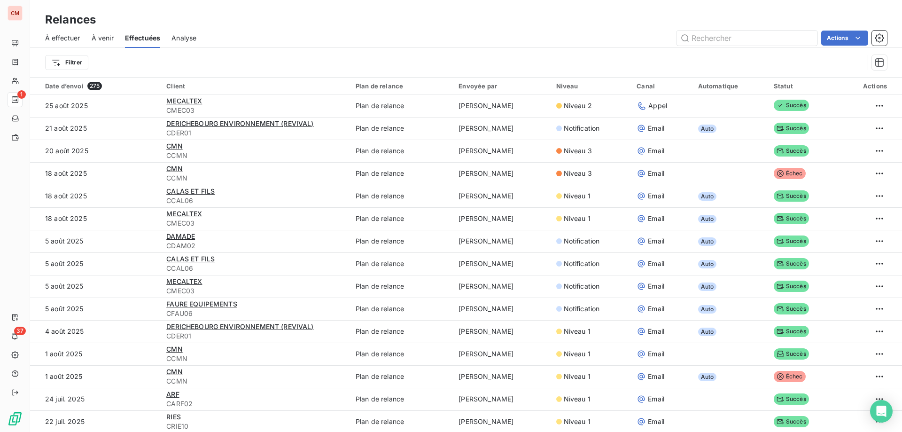
click at [108, 36] on span "À venir" at bounding box center [103, 37] width 22 height 9
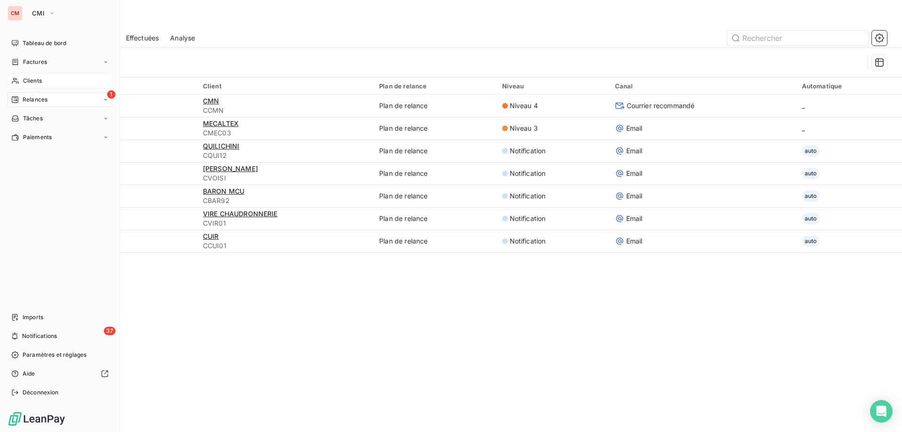
click at [16, 78] on icon at bounding box center [15, 81] width 8 height 8
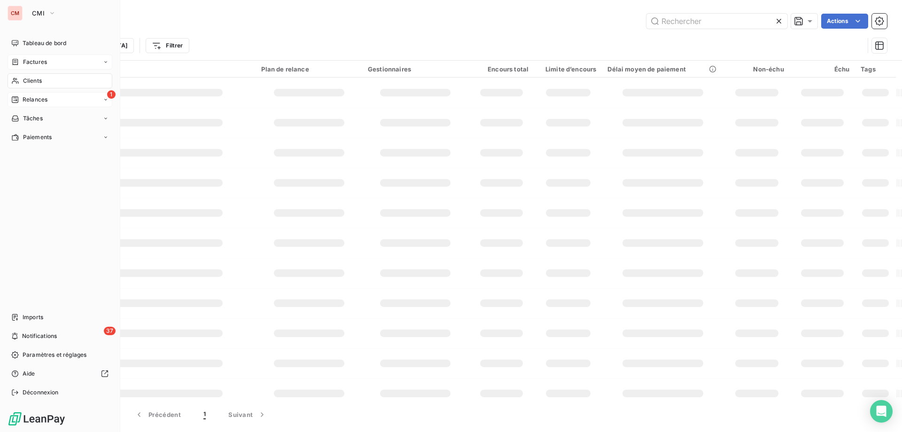
click at [24, 59] on span "Factures" at bounding box center [35, 62] width 24 height 8
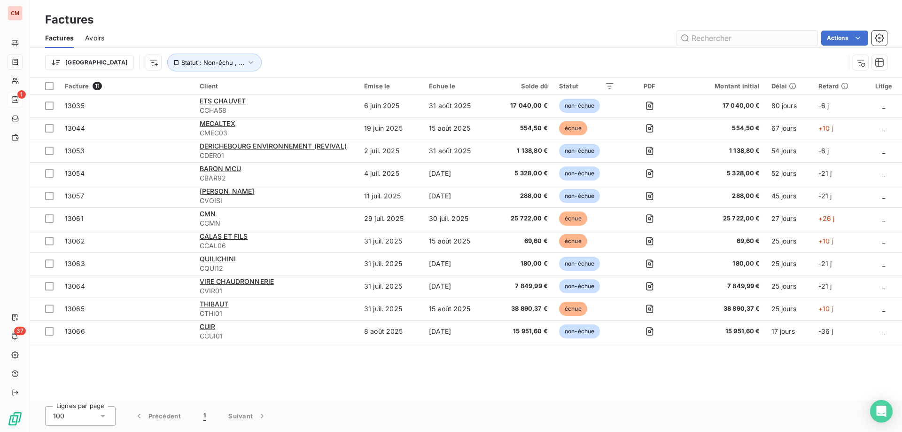
click at [712, 35] on input "text" at bounding box center [747, 38] width 141 height 15
type input "13035"
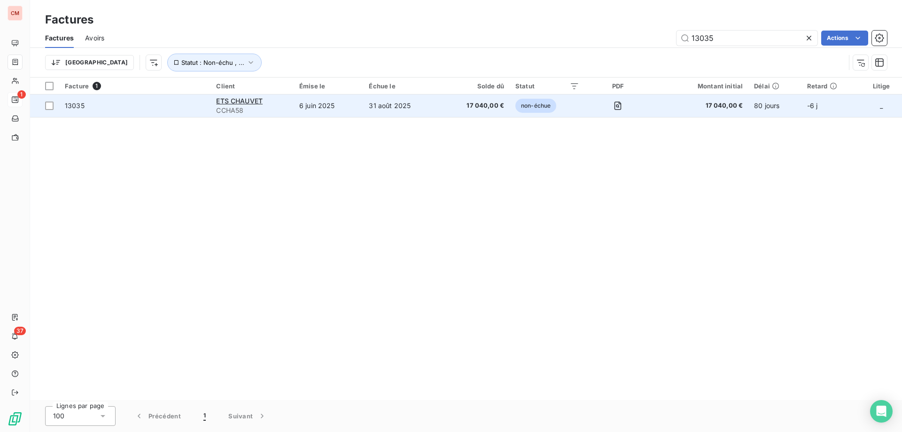
click at [311, 106] on td "6 juin 2025" at bounding box center [329, 105] width 70 height 23
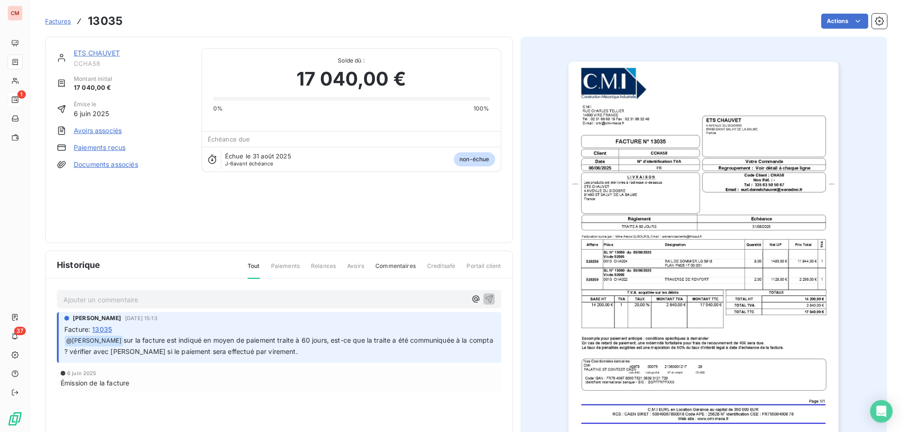
click at [103, 52] on link "ETS CHAUVET" at bounding box center [97, 53] width 47 height 8
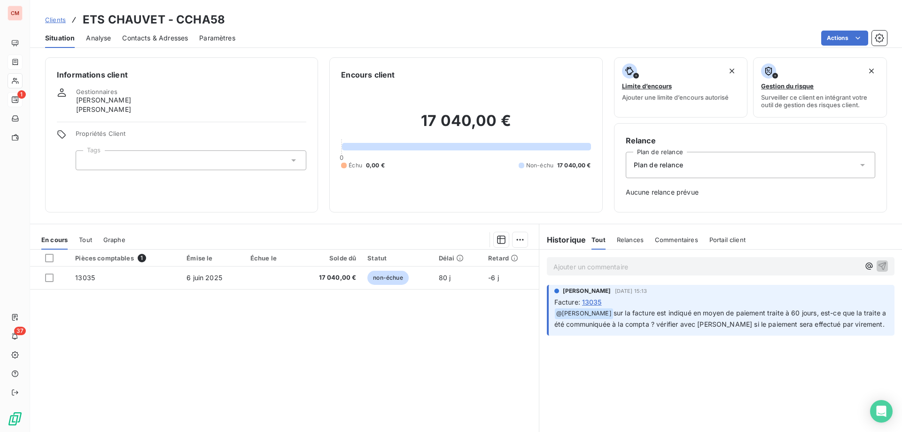
click at [164, 43] on div "Contacts & Adresses" at bounding box center [155, 38] width 66 height 20
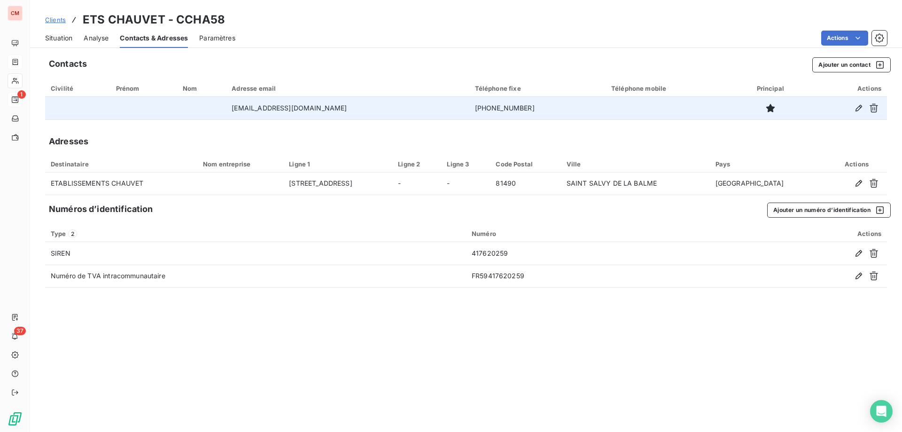
drag, startPoint x: 530, startPoint y: 106, endPoint x: 460, endPoint y: 110, distance: 70.1
click at [469, 110] on td "+33 5 63 50 50 67" at bounding box center [537, 108] width 136 height 23
copy td "+33 5 63 50 50 67"
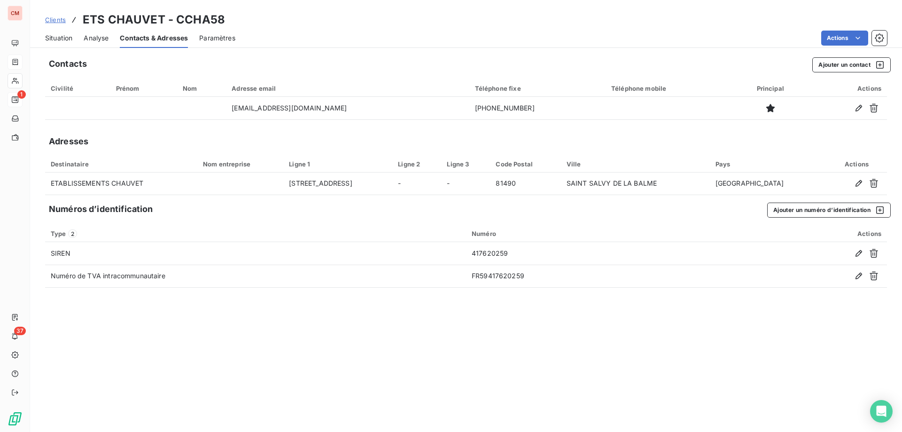
click at [60, 40] on span "Situation" at bounding box center [58, 37] width 27 height 9
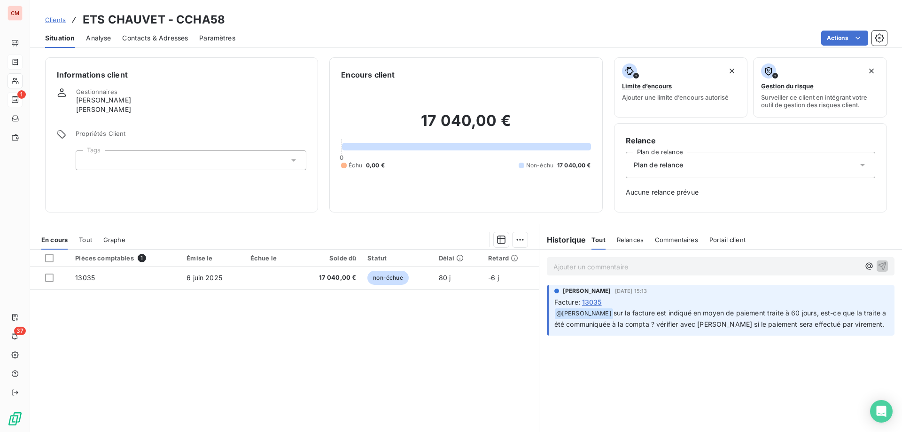
scroll to position [27, 0]
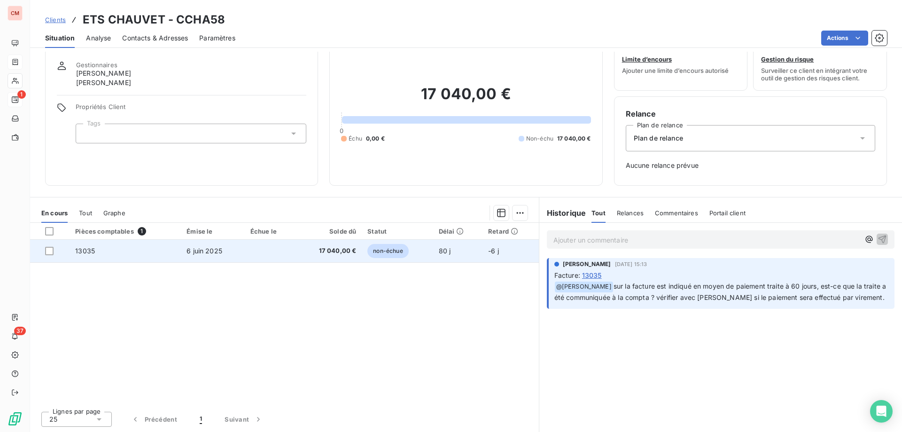
click at [242, 248] on td "6 juin 2025" at bounding box center [212, 251] width 63 height 23
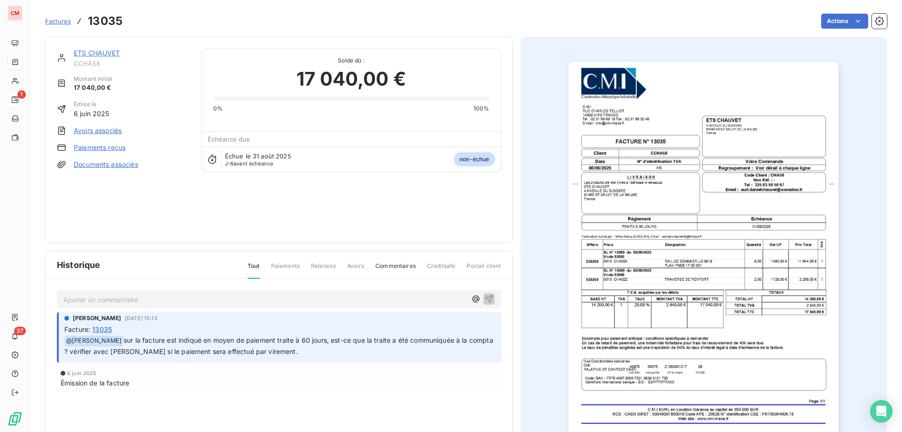
click at [682, 253] on img "button" at bounding box center [704, 253] width 270 height 382
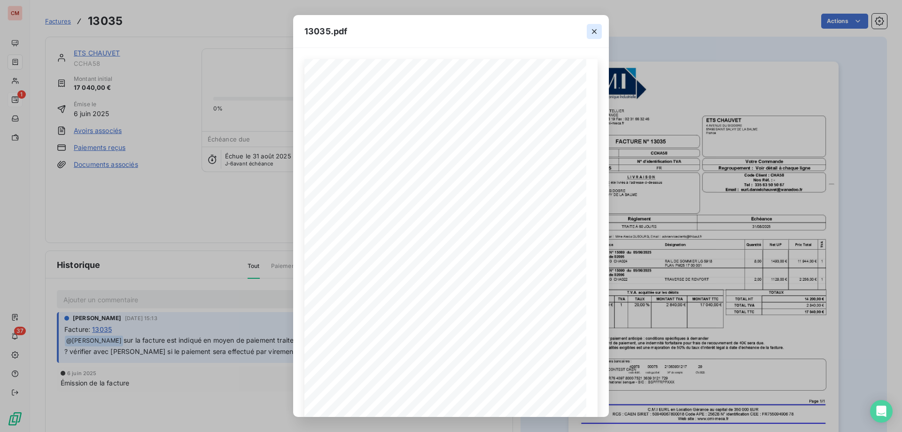
click at [598, 31] on icon "button" at bounding box center [594, 31] width 9 height 9
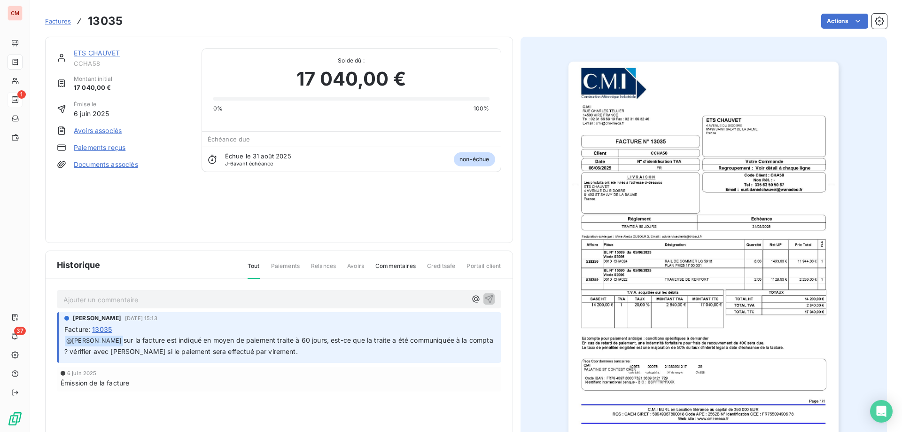
click at [109, 303] on p "Ajouter un commentaire ﻿" at bounding box center [264, 300] width 403 height 12
click at [119, 301] on span "chauvet.s.compte@oran" at bounding box center [101, 299] width 77 height 8
click at [96, 300] on span "chauvet.s.compta@oran" at bounding box center [101, 299] width 77 height 8
click at [157, 297] on p "chauvet.scompta@oran" at bounding box center [264, 299] width 403 height 11
drag, startPoint x: 171, startPoint y: 297, endPoint x: 55, endPoint y: 303, distance: 116.2
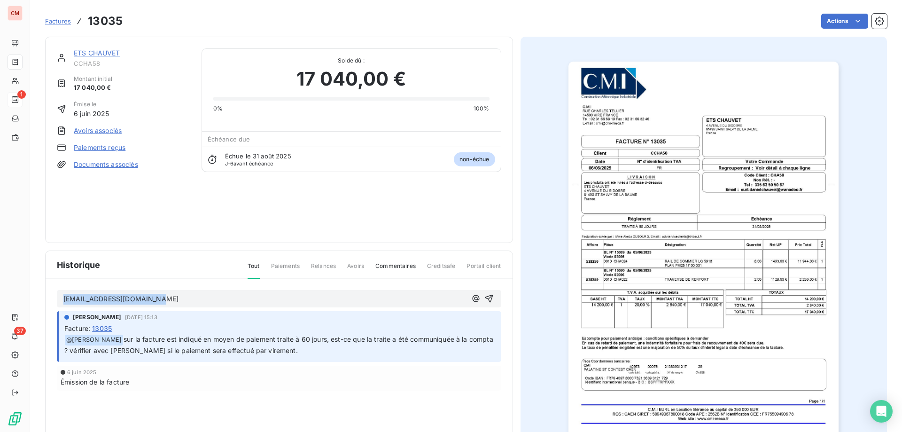
click at [55, 303] on div "chauvet.scompta@orange.fr Frederic Grassin 21 août 2025, 15:13 Facture : 13035 …" at bounding box center [279, 353] width 467 height 149
copy span "chauvet.scompta@orange.fr"
click at [173, 302] on p "chauvet.scompta@orange.fr" at bounding box center [264, 299] width 403 height 11
drag, startPoint x: 70, startPoint y: 297, endPoint x: 43, endPoint y: 296, distance: 27.3
click at [43, 296] on section "Factures 13035 Actions ETS CHAUVET CCHA58 Montant initial 17 040,00 € Émise le …" at bounding box center [466, 216] width 872 height 432
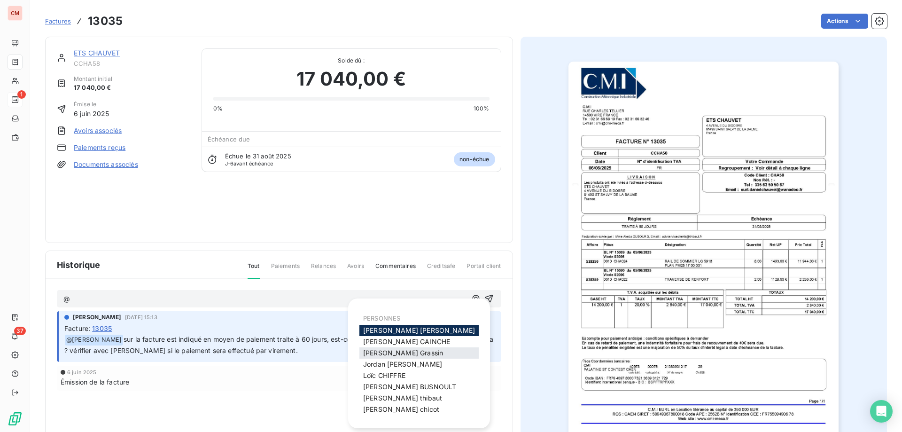
click at [388, 353] on span "Frederic Grassin" at bounding box center [403, 353] width 80 height 8
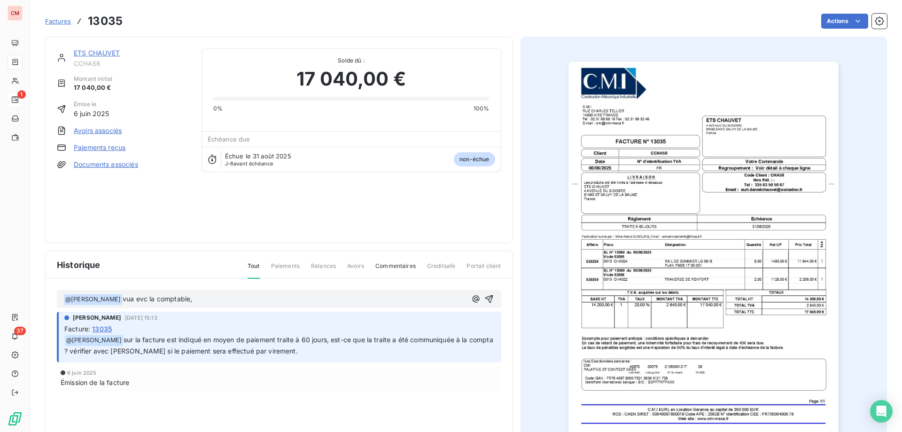
click at [130, 297] on span "vua evc la comptable," at bounding box center [158, 299] width 70 height 8
click at [210, 298] on p "﻿ @ Frederic Grassin ﻿ vu avec la comptable," at bounding box center [264, 299] width 403 height 11
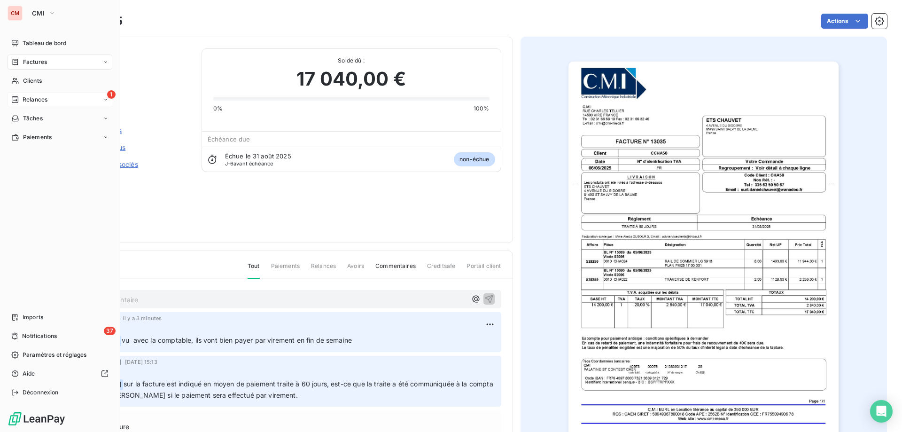
click at [18, 100] on icon at bounding box center [15, 99] width 7 height 7
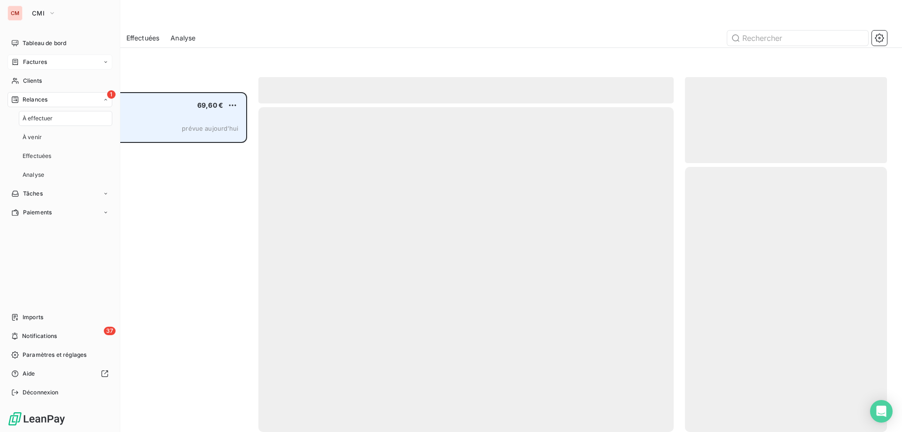
scroll to position [333, 195]
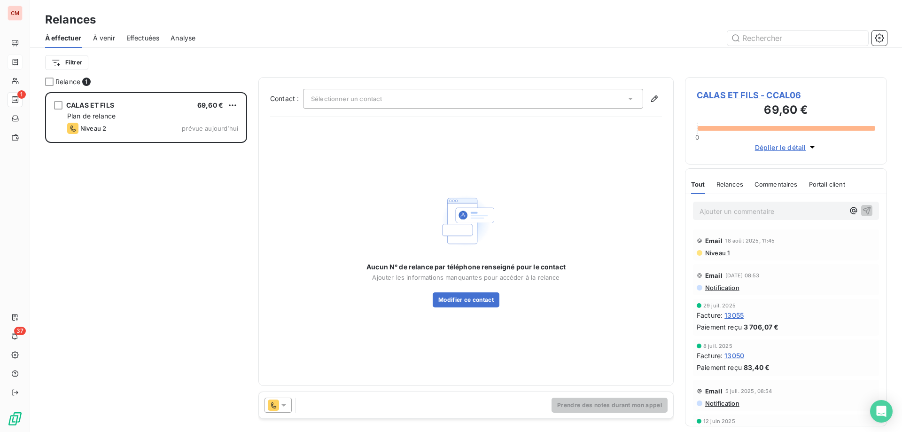
click at [288, 402] on icon at bounding box center [283, 404] width 9 height 9
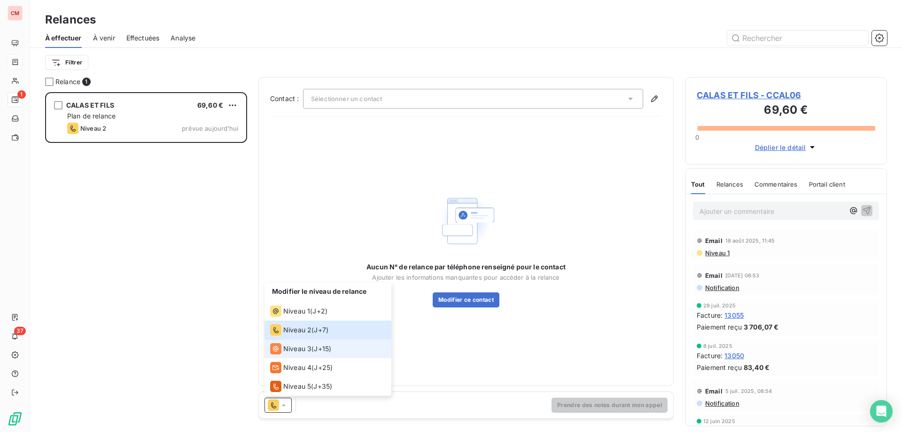
click at [306, 350] on span "Niveau 3" at bounding box center [297, 348] width 28 height 9
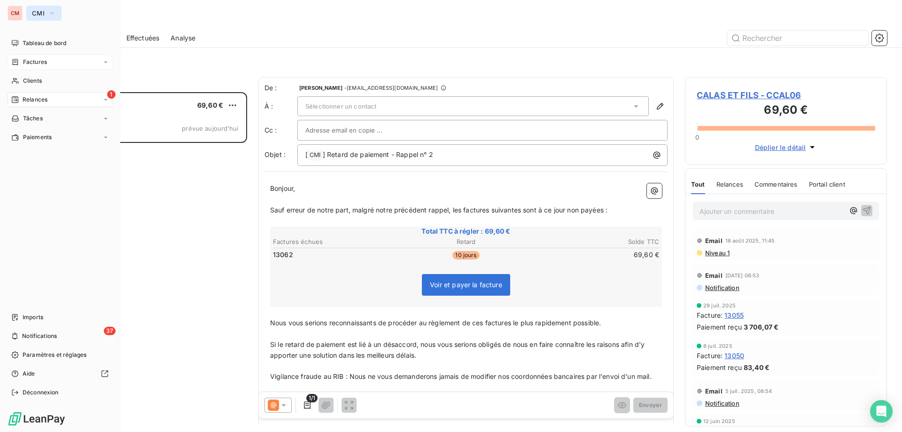
click at [28, 16] on button "CMI" at bounding box center [43, 13] width 35 height 15
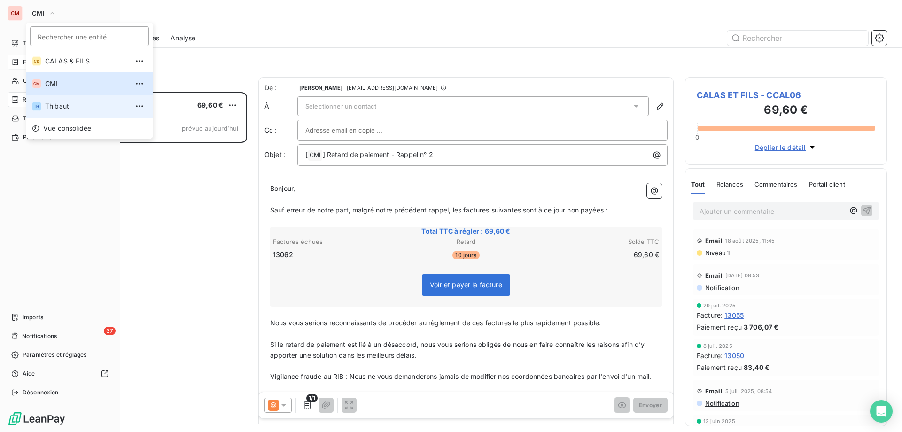
click at [66, 104] on span "Thibaut" at bounding box center [86, 105] width 83 height 9
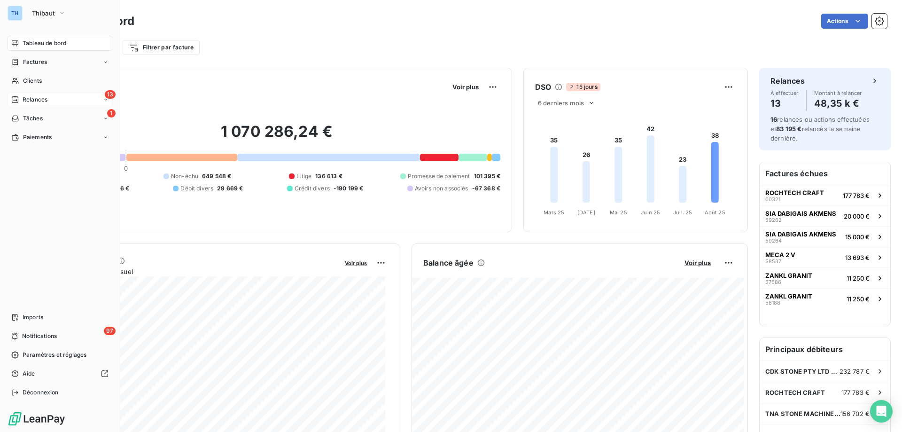
click at [19, 100] on div "Relances" at bounding box center [29, 99] width 36 height 8
